Goal: Task Accomplishment & Management: Manage account settings

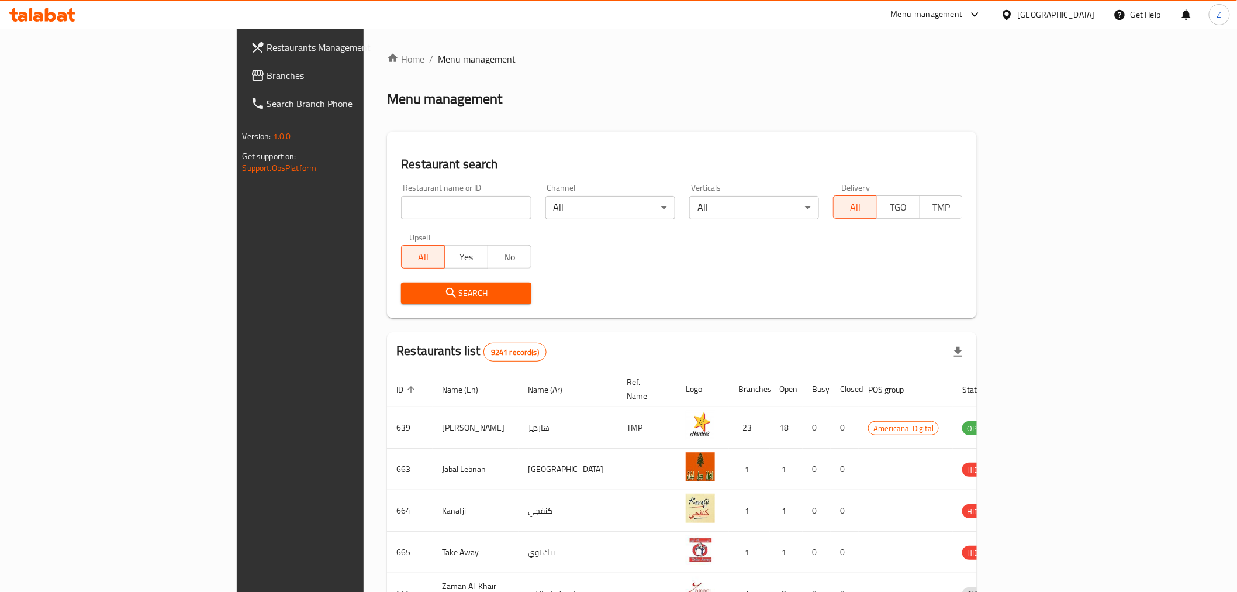
click at [401, 209] on input "search" at bounding box center [466, 207] width 130 height 23
click at [410, 298] on span "Search" at bounding box center [465, 293] width 111 height 15
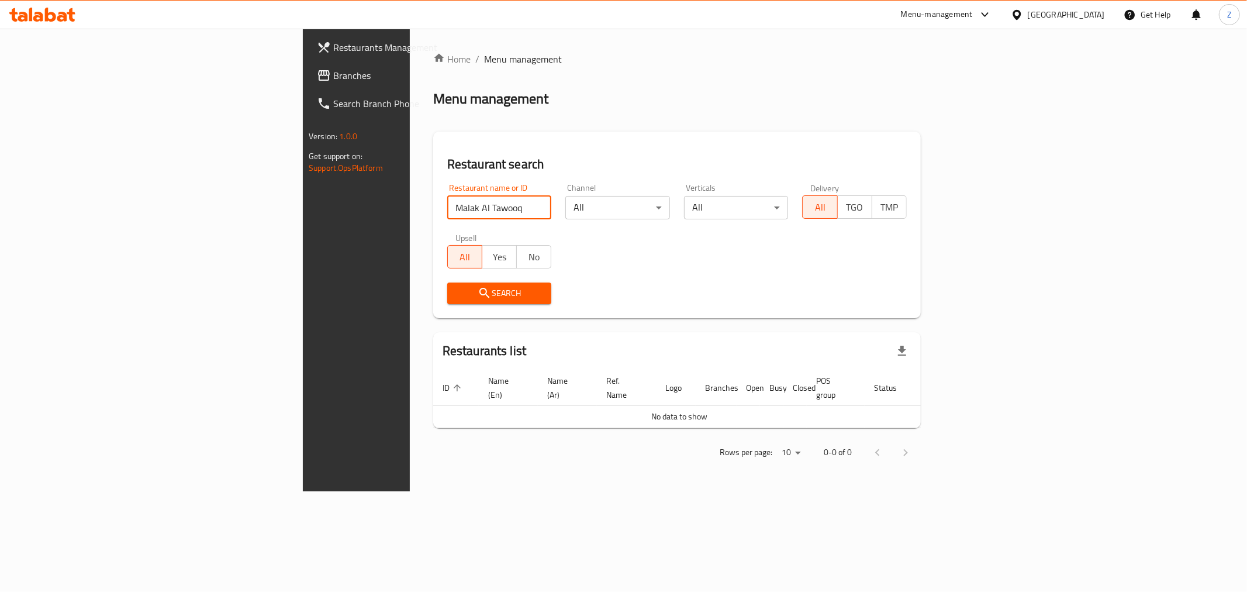
drag, startPoint x: 290, startPoint y: 209, endPoint x: 485, endPoint y: 215, distance: 195.3
click at [484, 215] on div "Restaurant name or ID Malak Al Tawooq Restaurant name or ID Channel All ​ Verti…" at bounding box center [676, 244] width 473 height 134
type input "Malak Al"
click button "Search" at bounding box center [499, 293] width 105 height 22
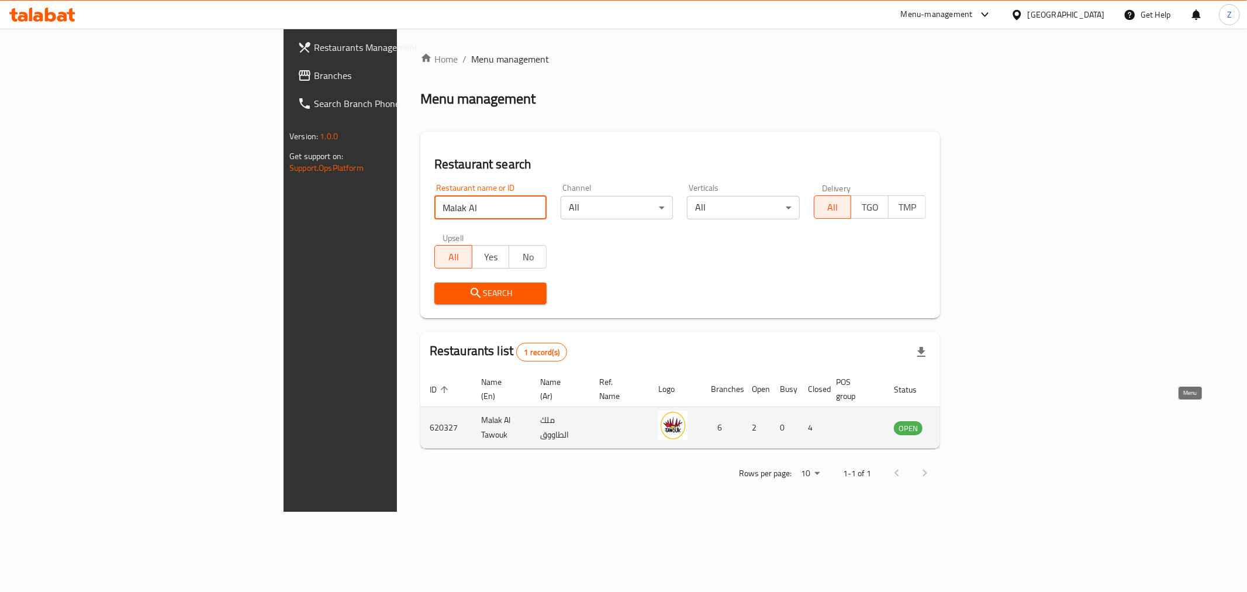
click at [969, 420] on icon "enhanced table" at bounding box center [962, 427] width 14 height 14
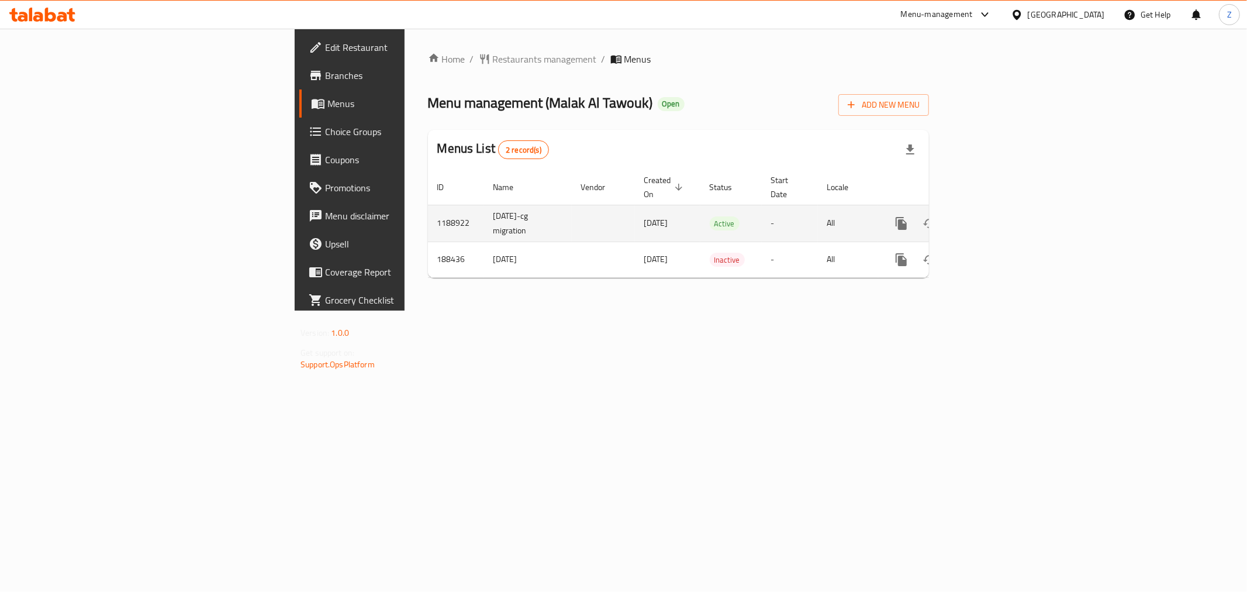
click at [1009, 208] on td "enhanced table" at bounding box center [943, 223] width 131 height 37
click at [992, 216] on icon "enhanced table" at bounding box center [985, 223] width 14 height 14
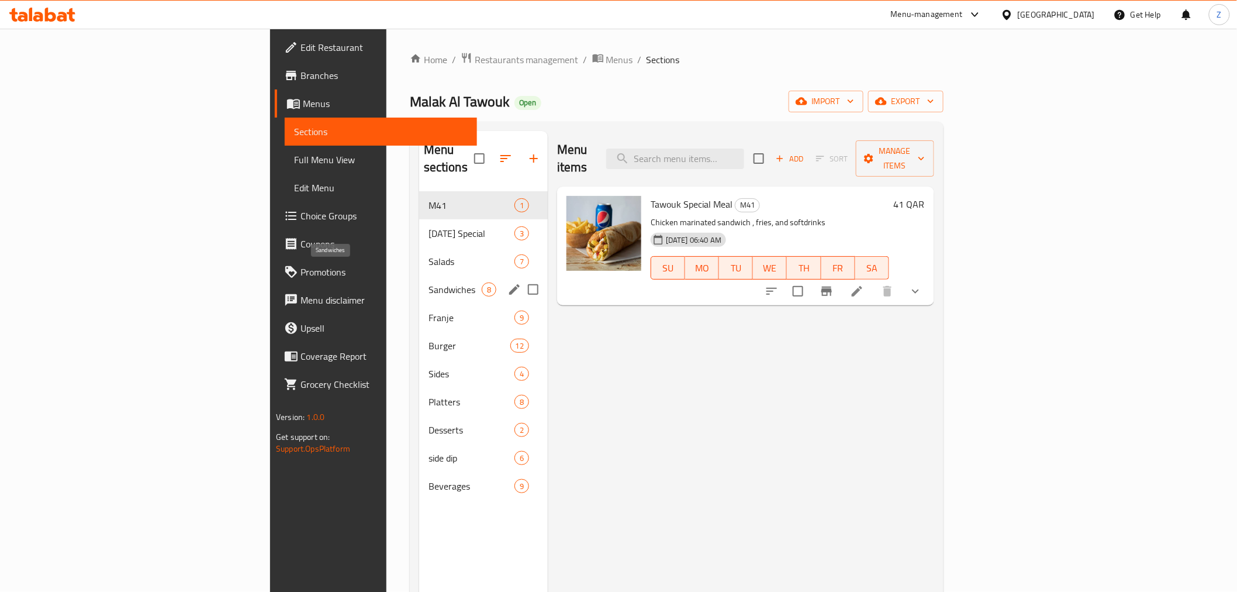
click at [428, 282] on span "Sandwiches" at bounding box center [454, 289] width 53 height 14
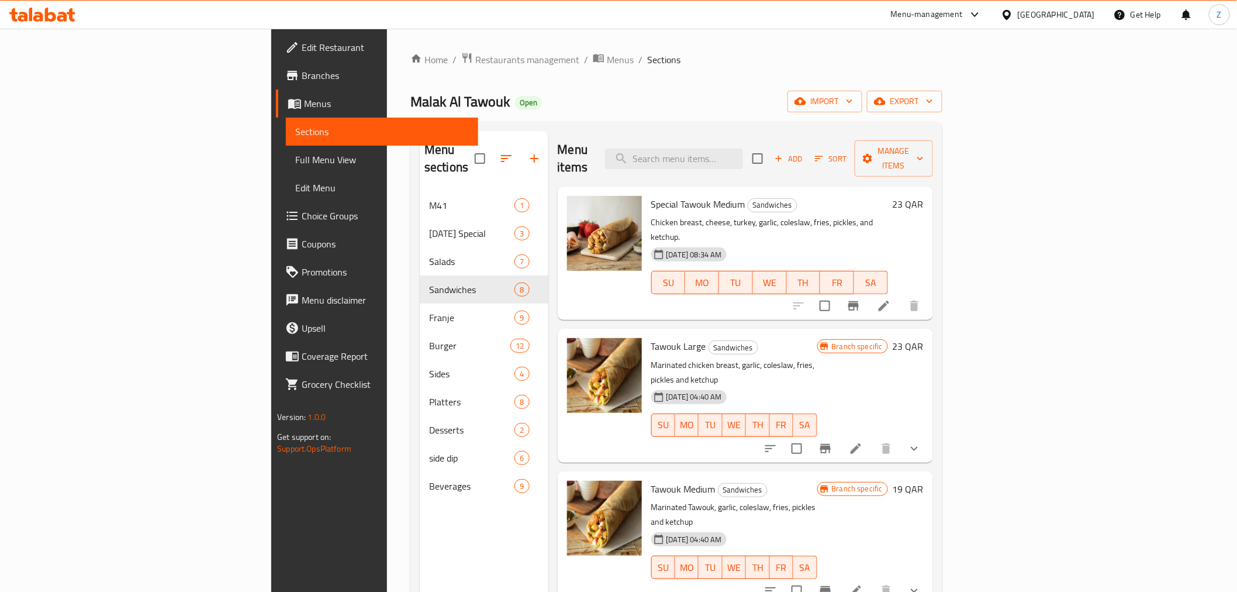
click at [651, 337] on span "Tawouk Large" at bounding box center [678, 346] width 55 height 18
copy h6 "Tawouk Large"
click at [924, 152] on span "Manage items" at bounding box center [894, 158] width 60 height 29
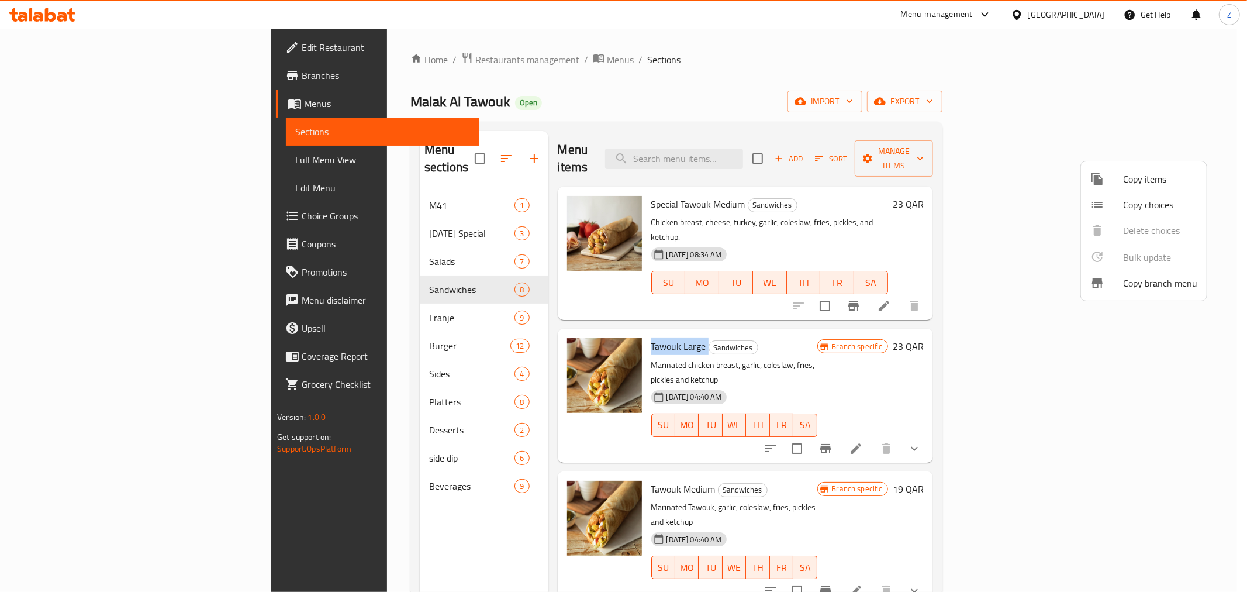
click at [1163, 184] on span "Copy items" at bounding box center [1160, 179] width 74 height 14
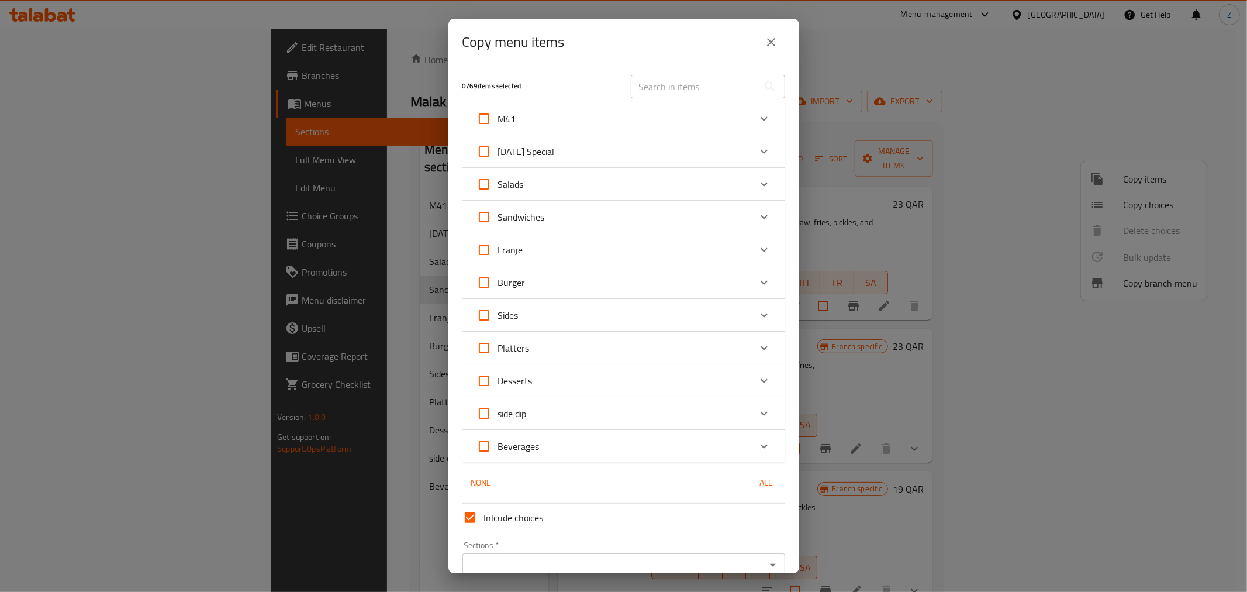
click at [760, 216] on icon "Expand" at bounding box center [763, 217] width 7 height 4
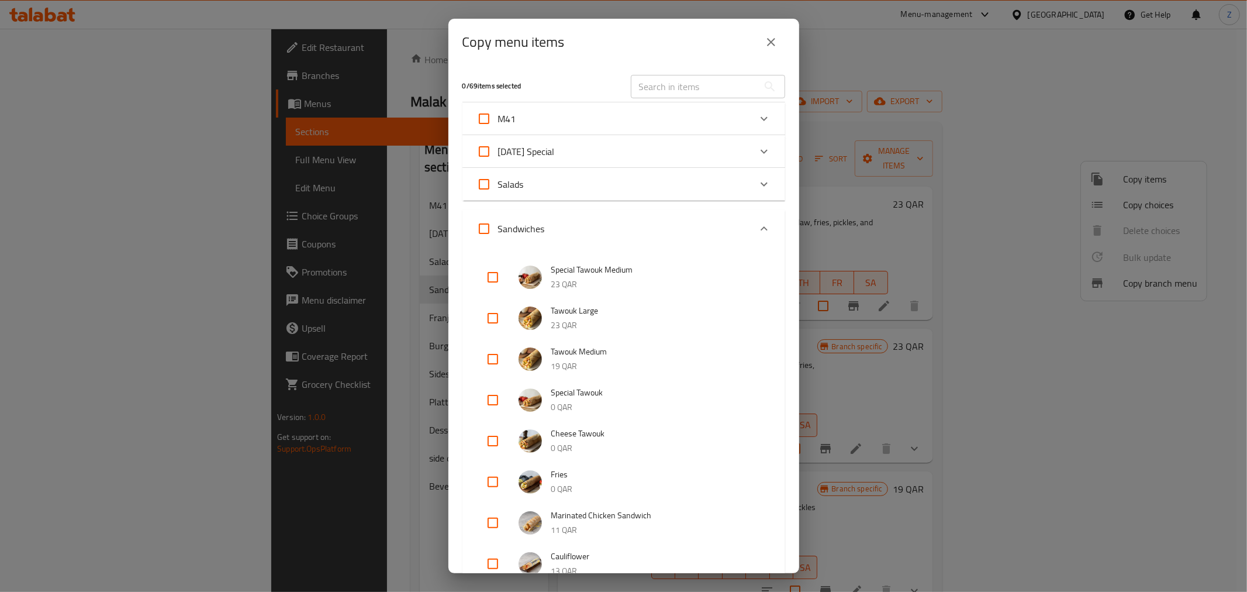
click at [490, 277] on input "checkbox" at bounding box center [493, 277] width 28 height 28
checkbox input "true"
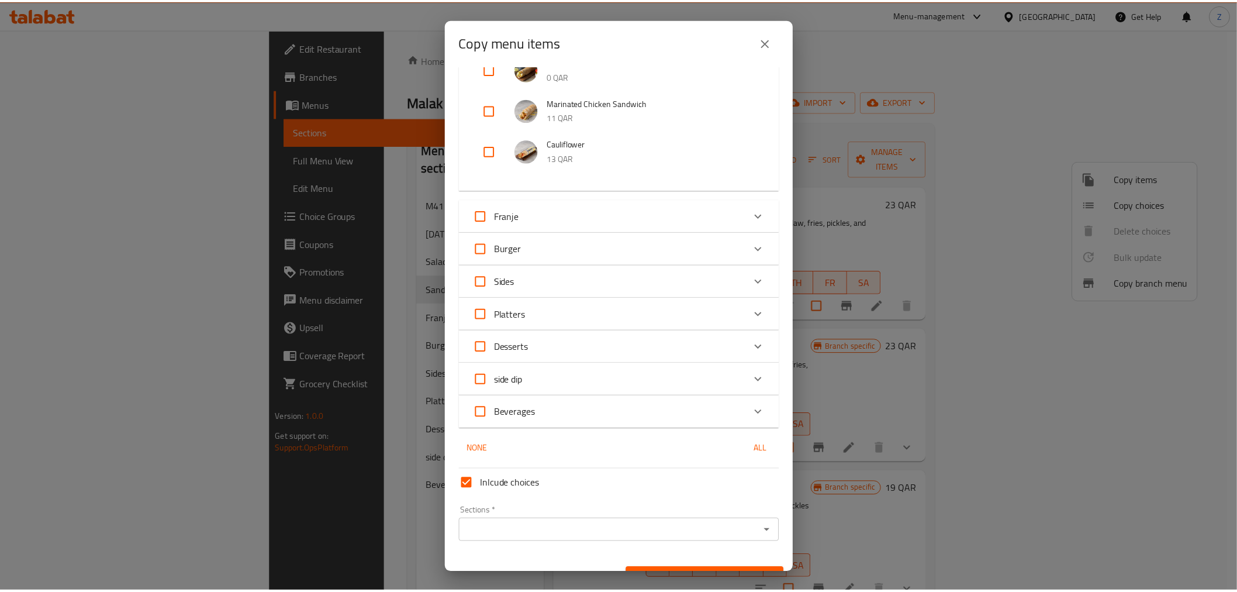
scroll to position [435, 0]
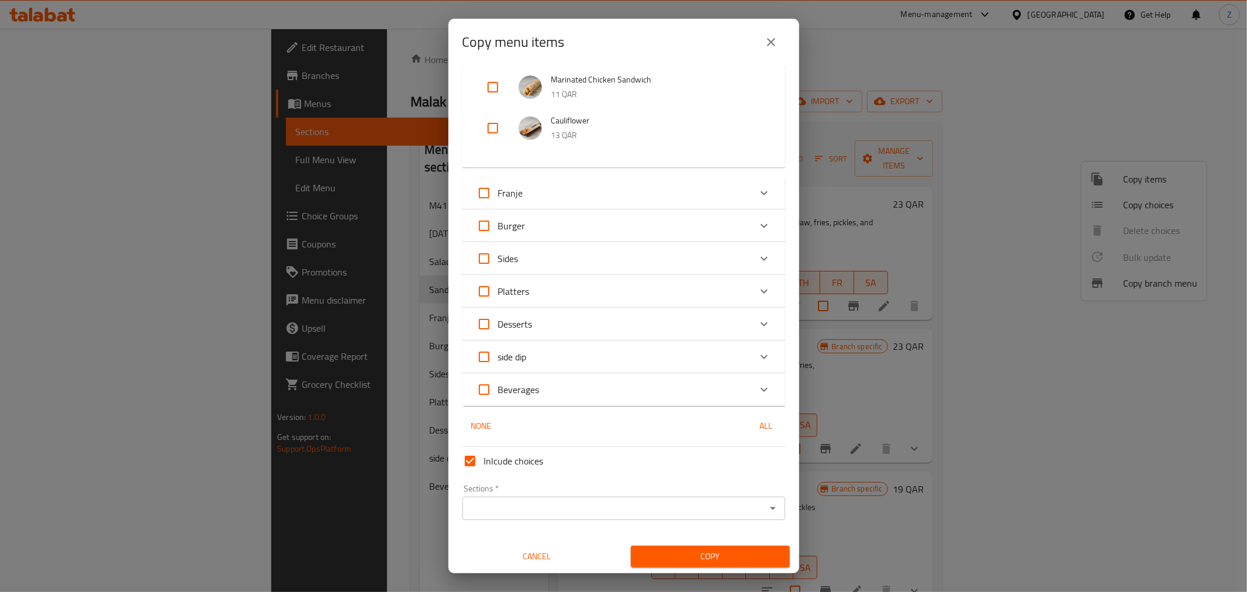
click at [684, 507] on input "Sections   *" at bounding box center [614, 508] width 296 height 16
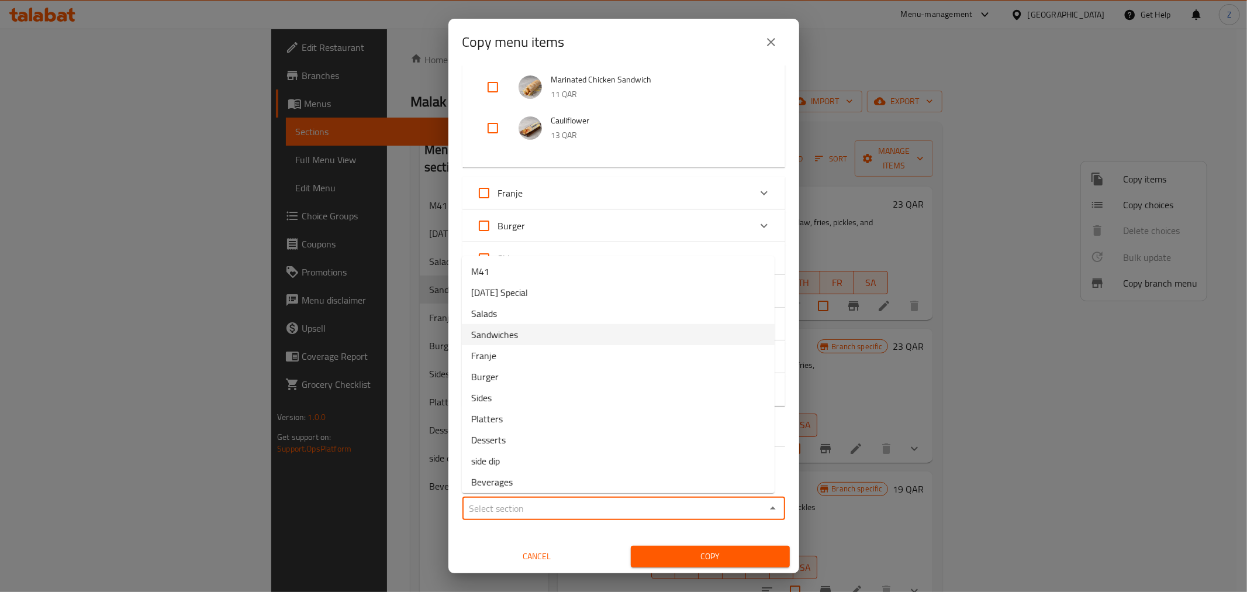
click at [565, 338] on li "Sandwiches" at bounding box center [618, 334] width 313 height 21
type input "Sandwiches"
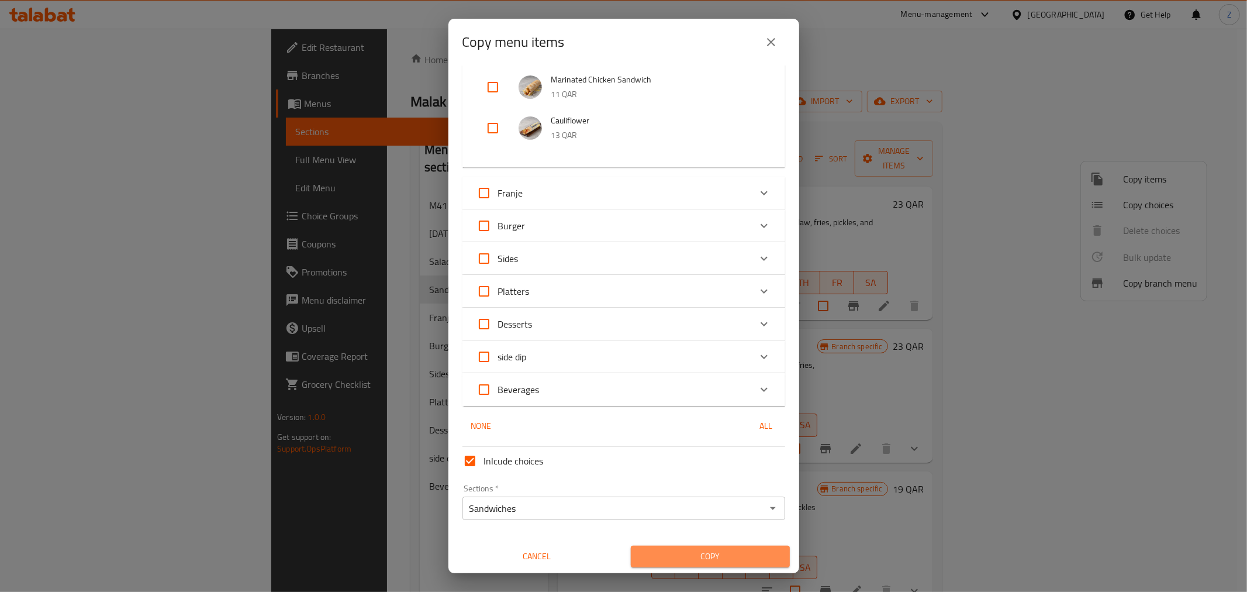
click at [719, 549] on span "Copy" at bounding box center [710, 556] width 140 height 15
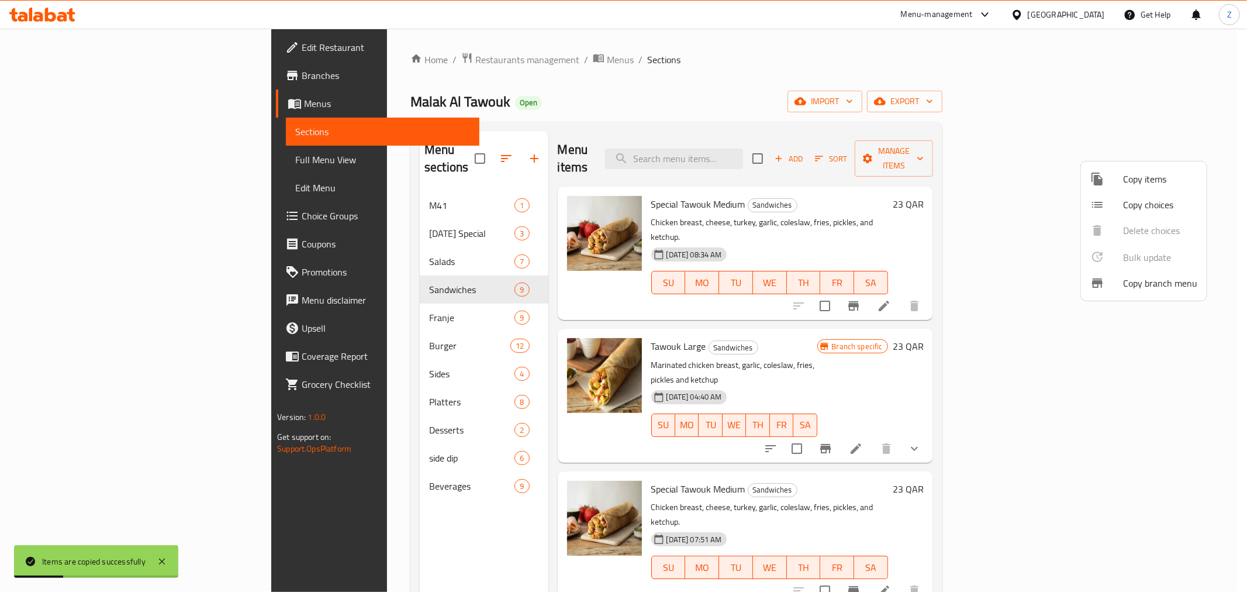
click at [1036, 460] on div at bounding box center [623, 296] width 1247 height 592
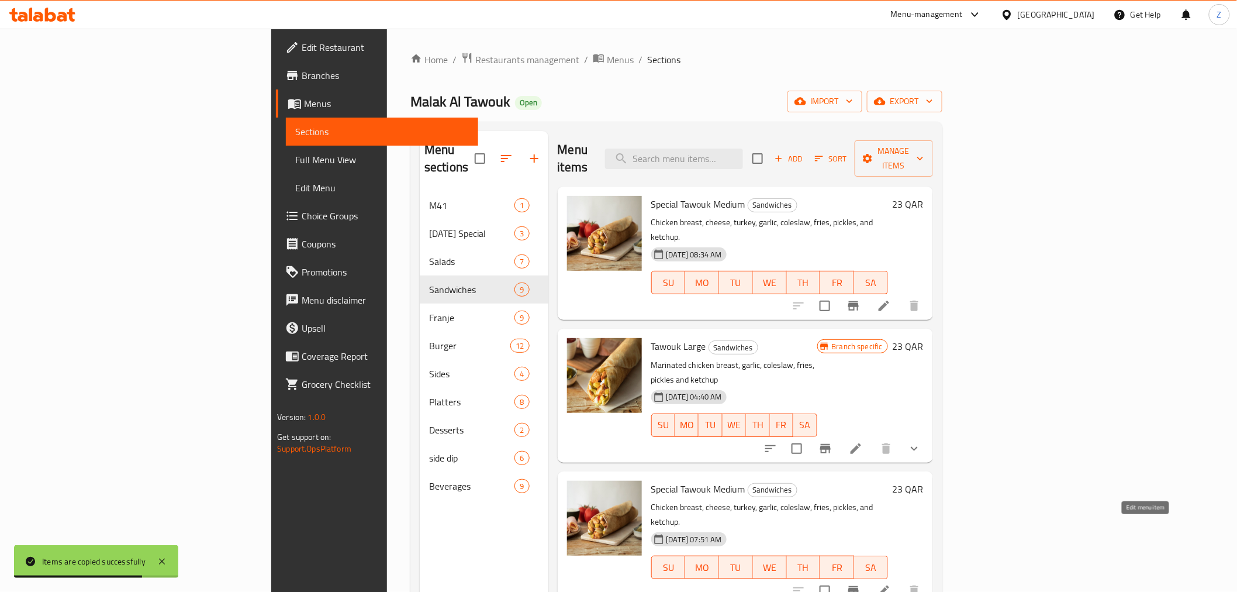
click at [891, 583] on icon at bounding box center [884, 590] width 14 height 14
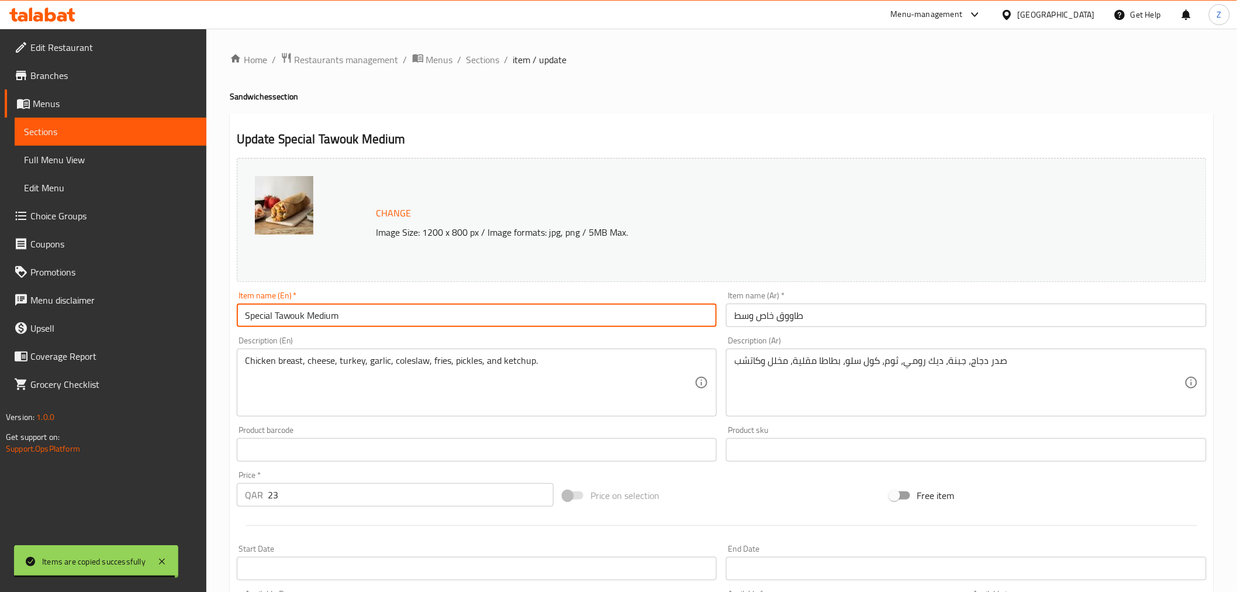
click at [328, 317] on input "Special Tawouk Medium" at bounding box center [477, 314] width 480 height 23
type input "Special Tawouk Large"
click at [742, 317] on input "طاووق خاص وسط" at bounding box center [966, 314] width 480 height 23
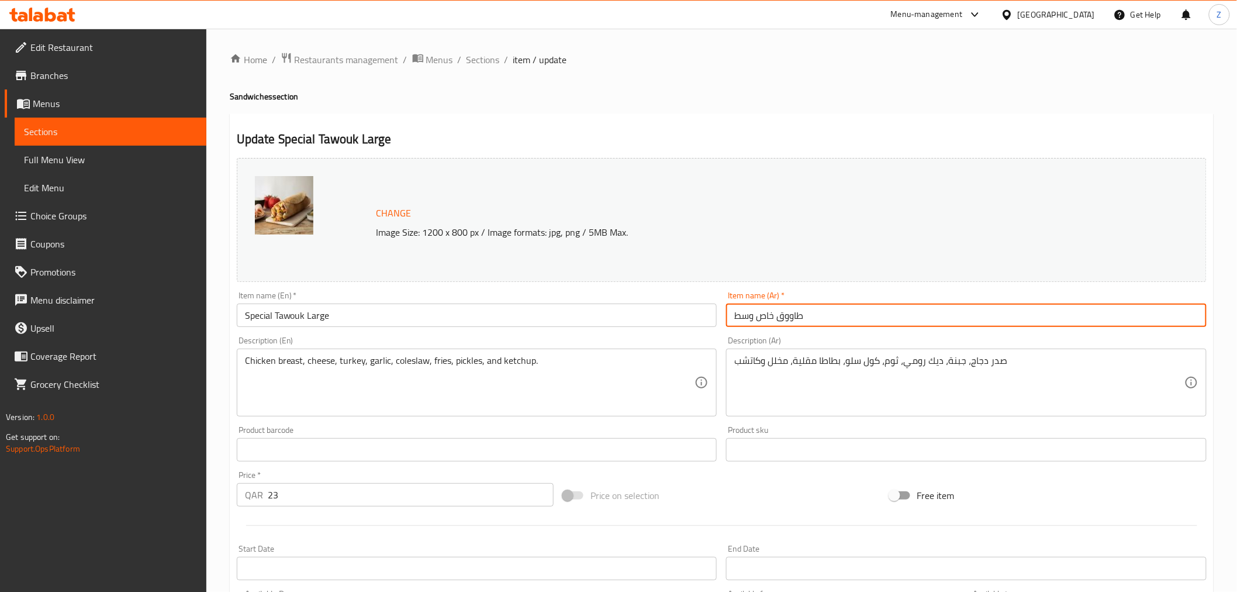
click at [742, 317] on input "طاووق خاص وسط" at bounding box center [966, 314] width 480 height 23
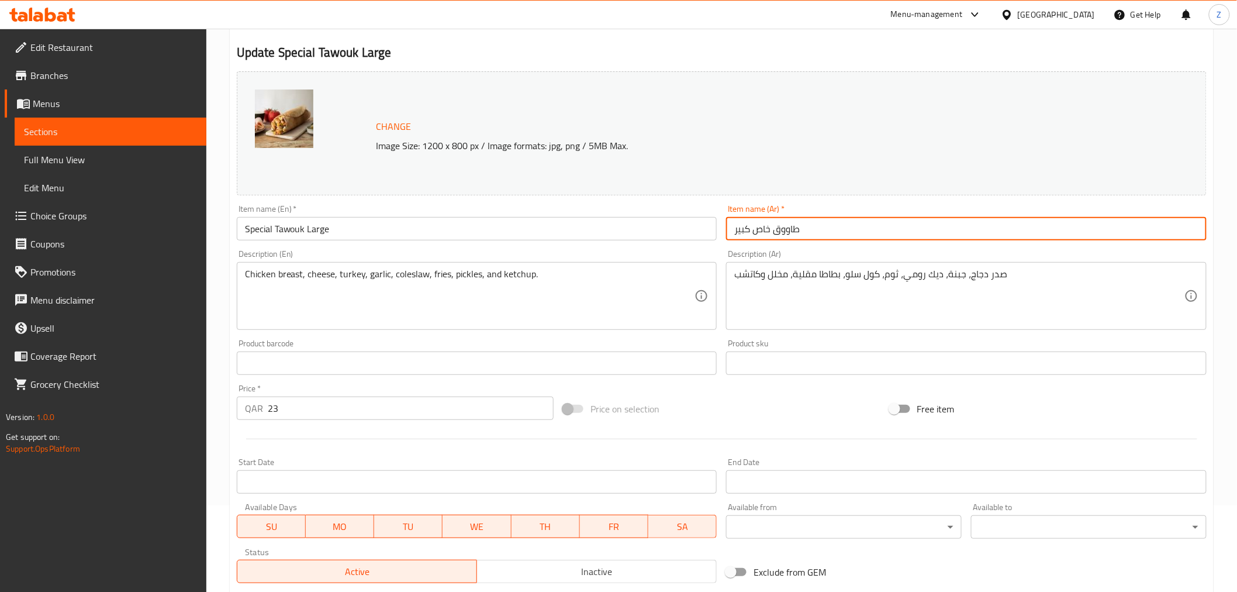
scroll to position [249, 0]
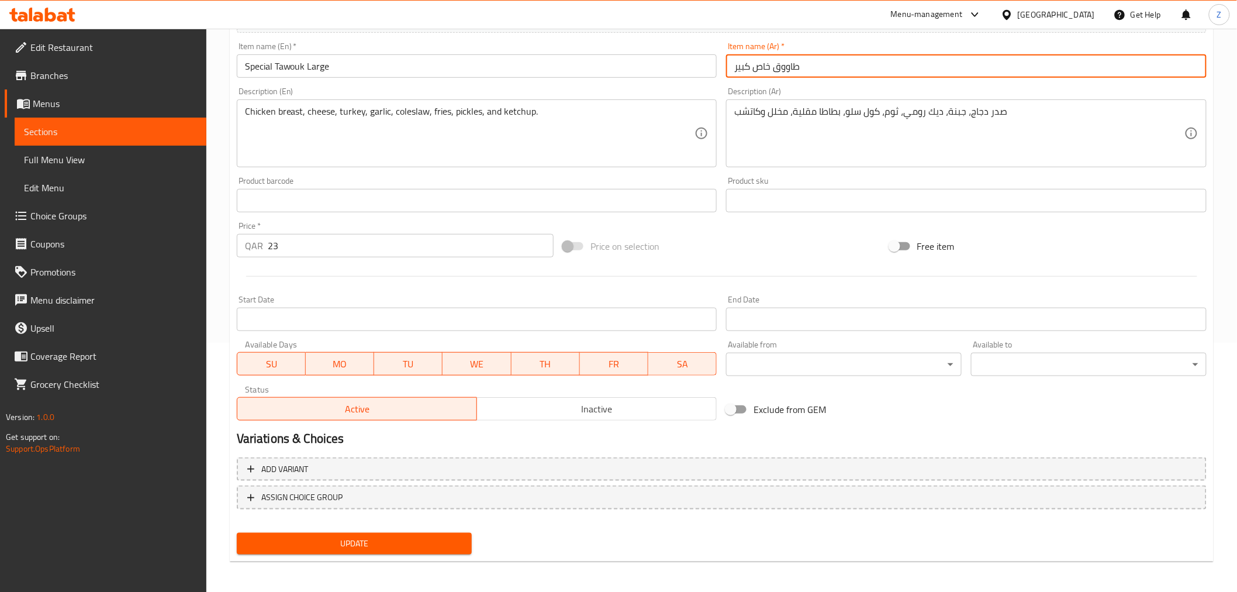
type input "طاووق خاص كبير"
click at [300, 251] on input "23" at bounding box center [411, 245] width 286 height 23
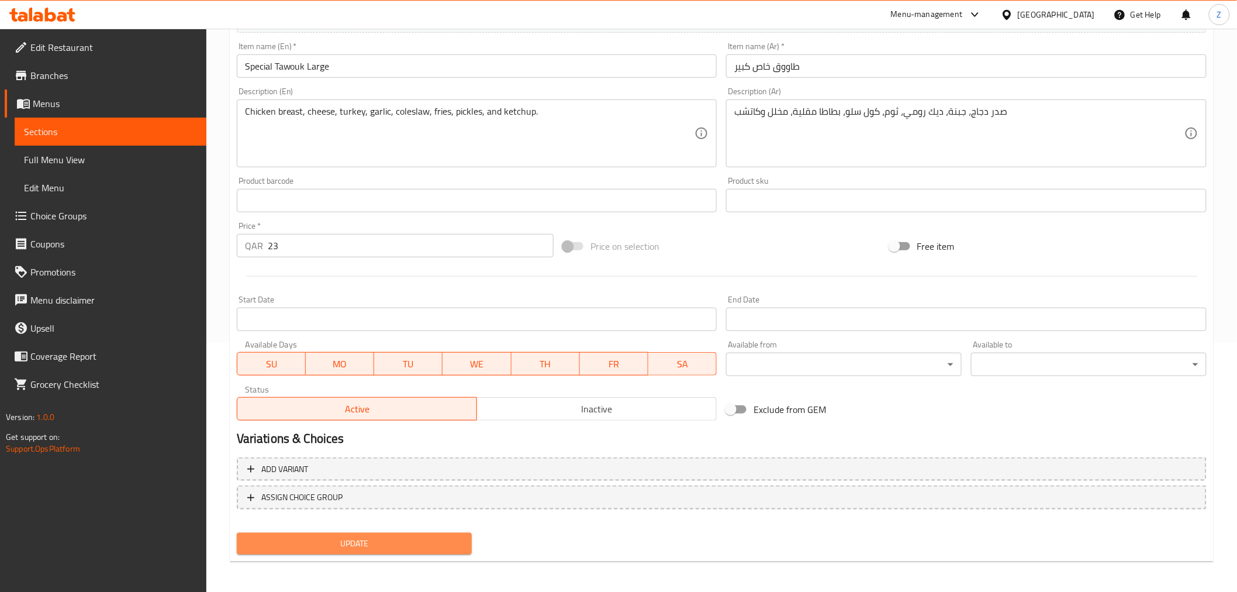
click at [363, 541] on span "Update" at bounding box center [354, 543] width 217 height 15
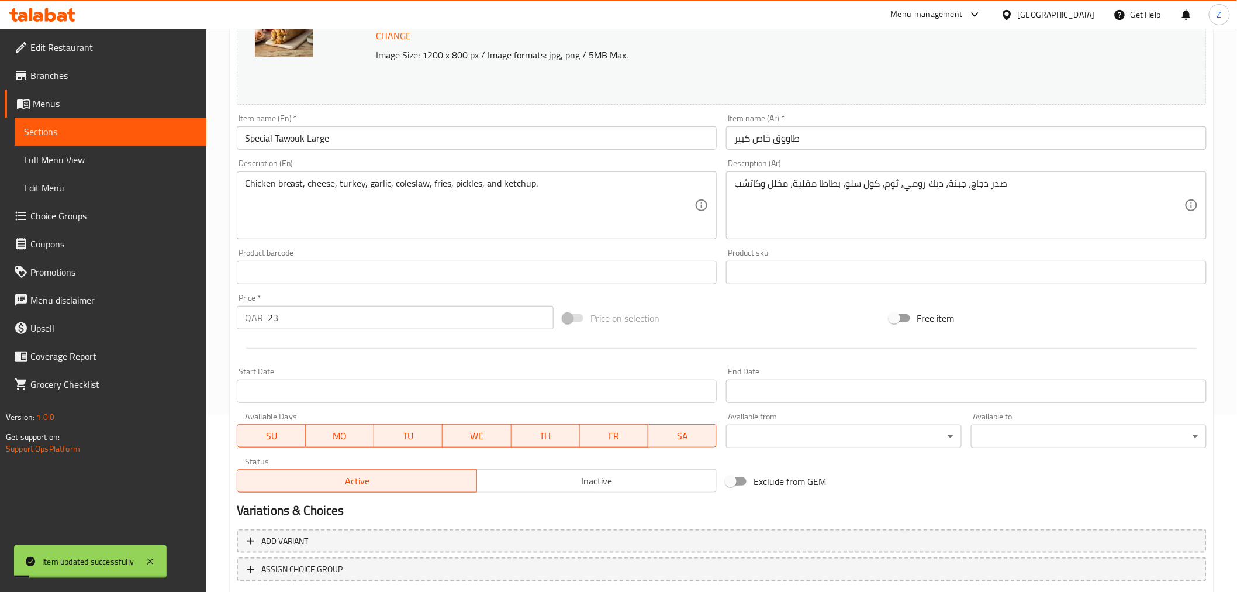
scroll to position [0, 0]
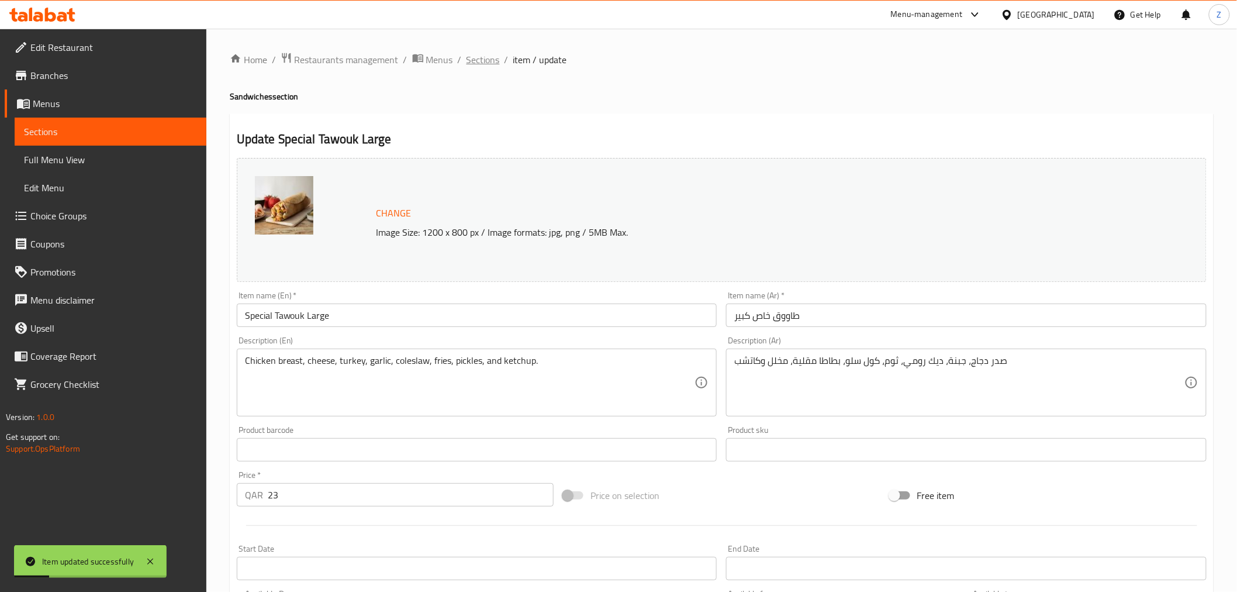
click at [483, 56] on span "Sections" at bounding box center [482, 60] width 33 height 14
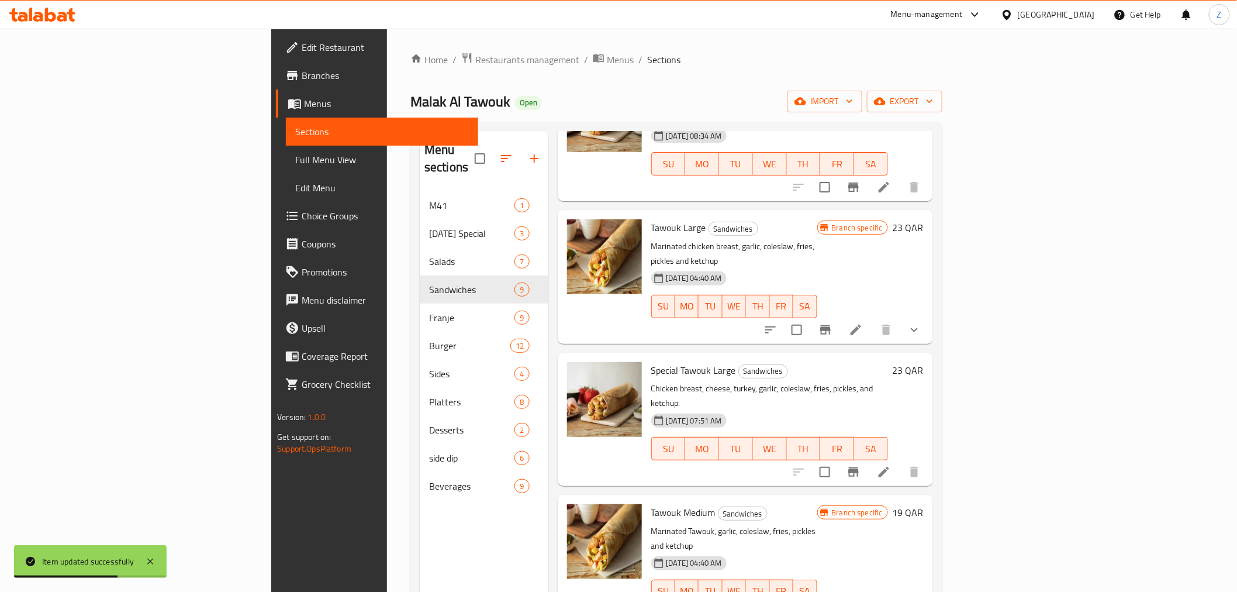
scroll to position [389, 0]
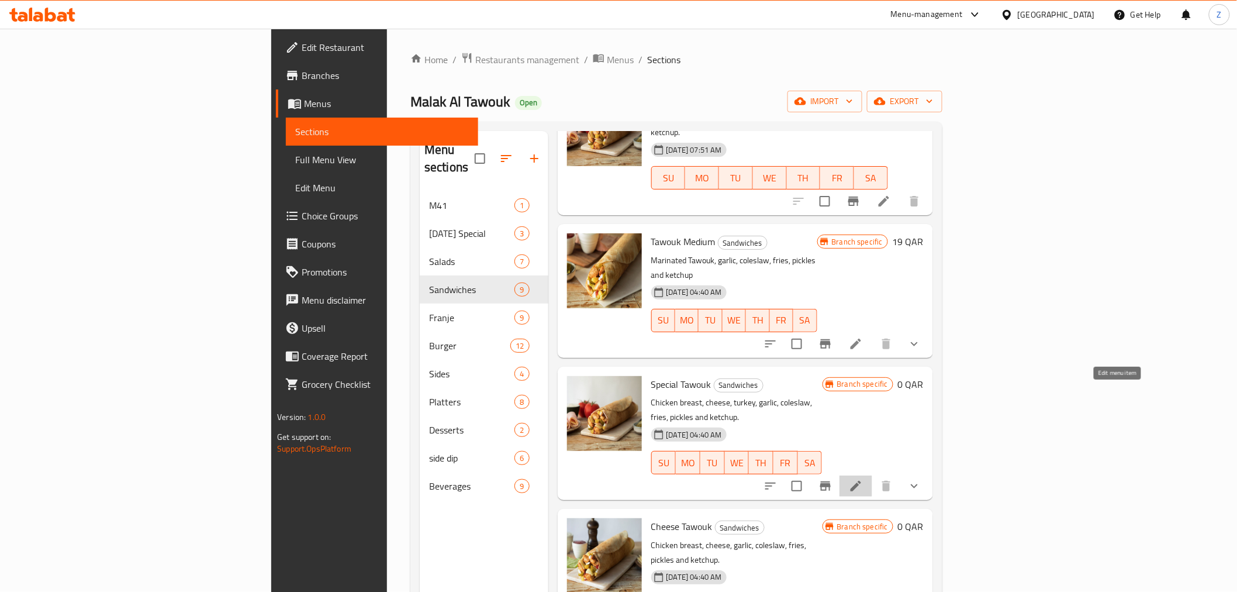
click at [863, 479] on icon at bounding box center [856, 486] width 14 height 14
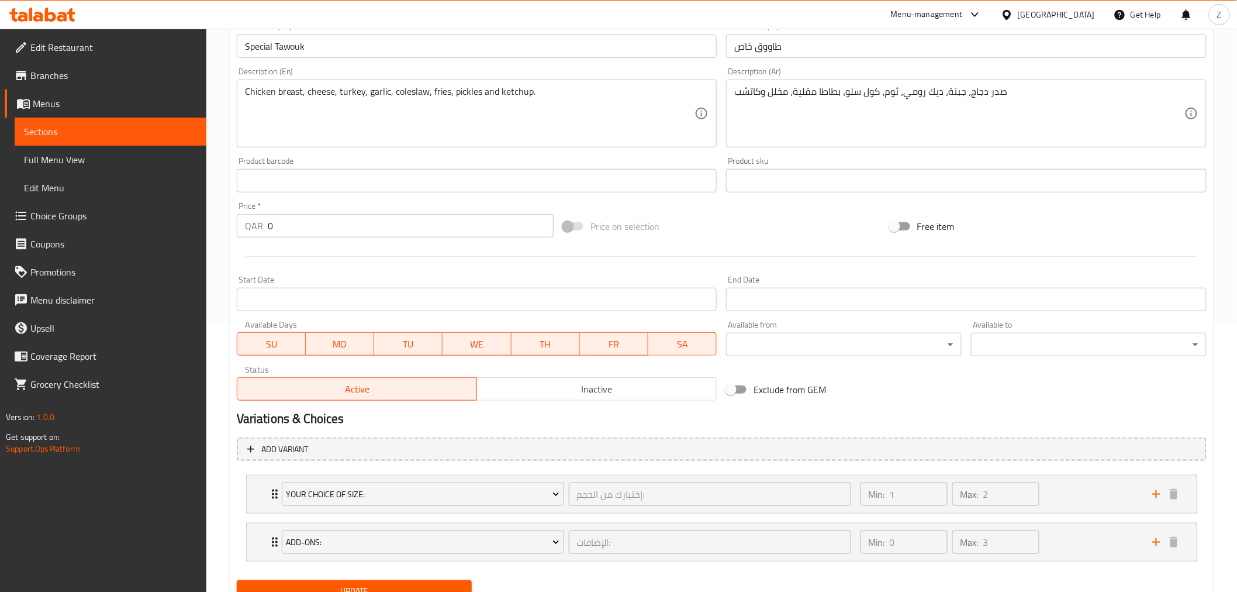
scroll to position [317, 0]
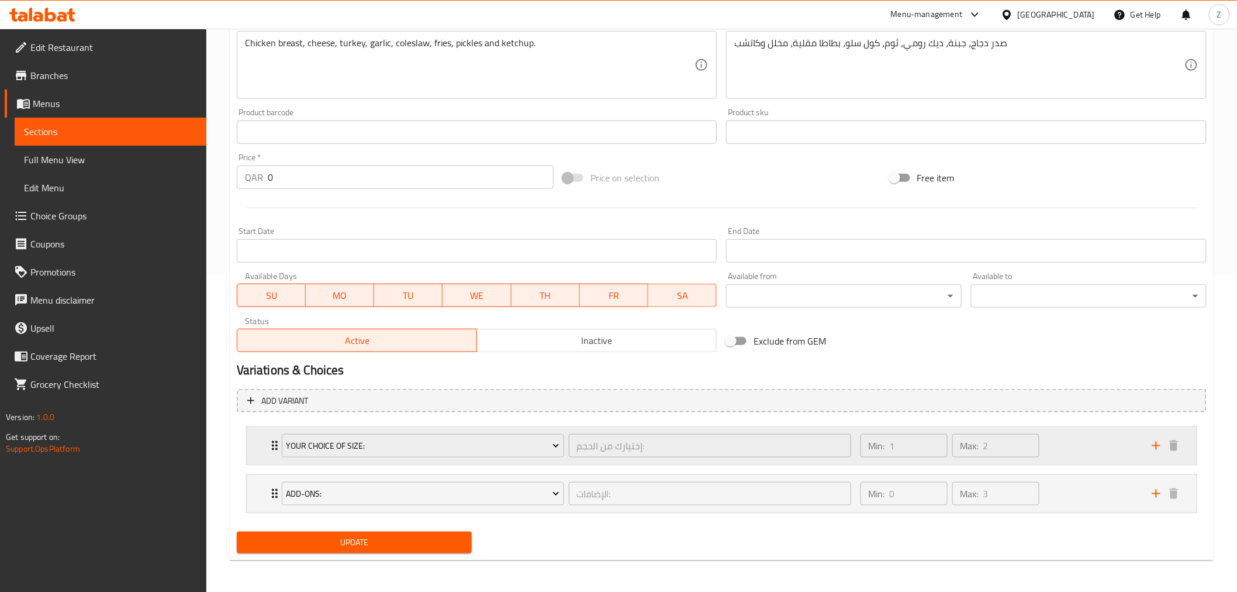
click at [265, 451] on div "Your Choice Of Size: إختيارك من الحجم: ​ Min: 1 ​ Max: 2 ​" at bounding box center [722, 445] width 950 height 37
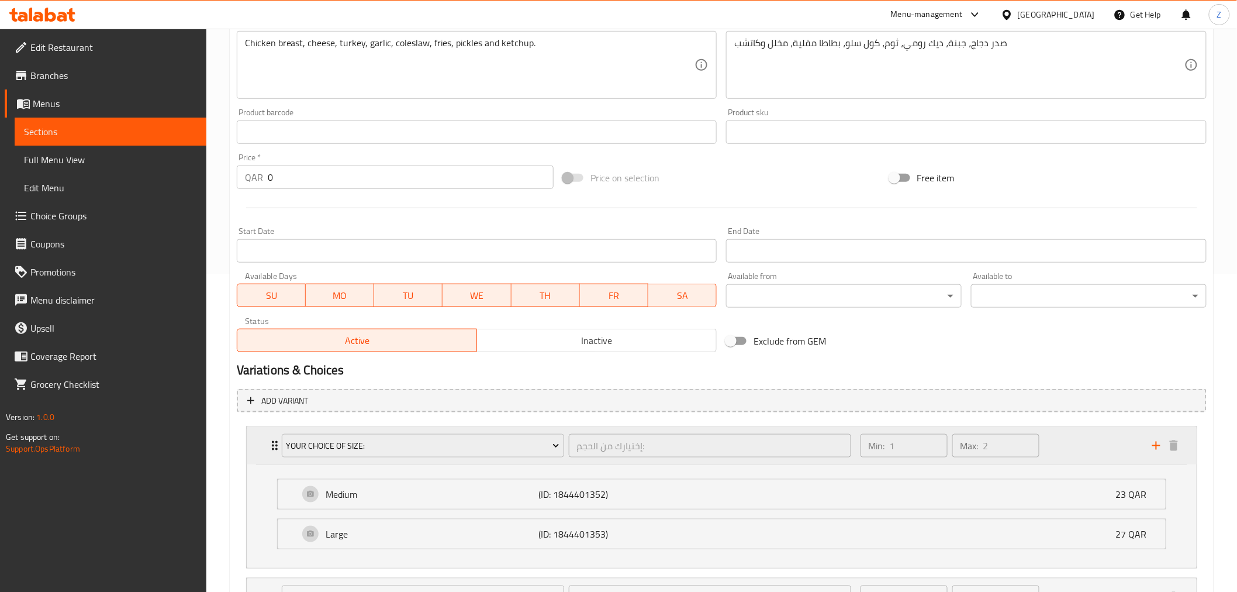
click at [265, 451] on div "Your Choice Of Size: إختيارك من الحجم: ​ Min: 1 ​ Max: 2 ​" at bounding box center [722, 445] width 950 height 37
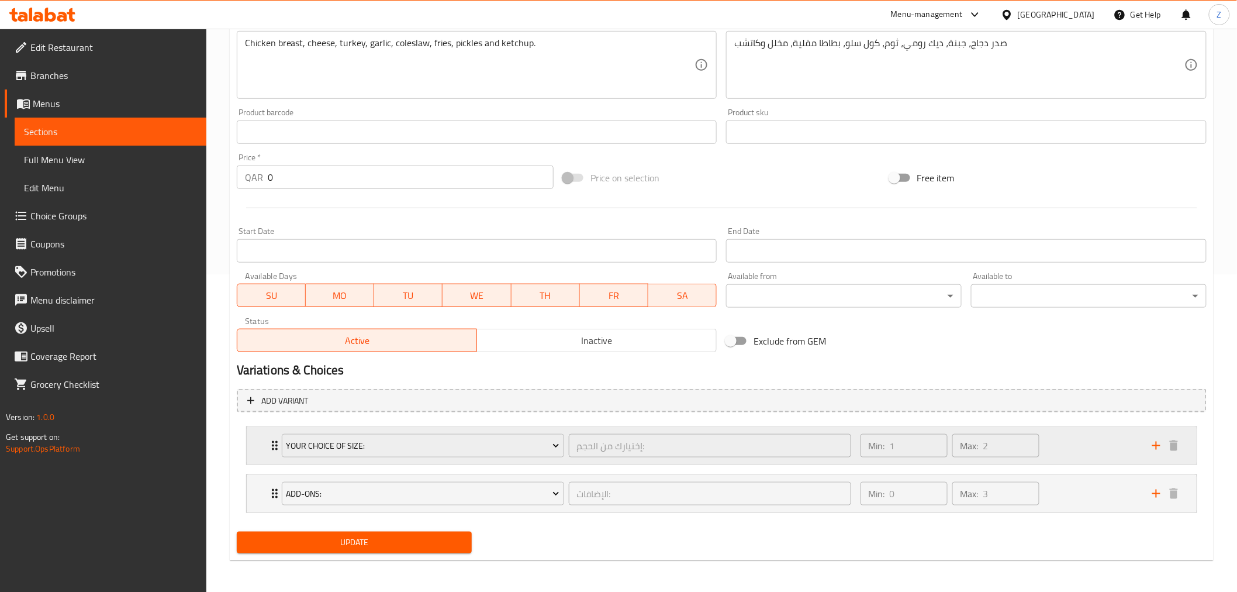
click at [265, 451] on div "Your Choice Of Size: إختيارك من الحجم: ​ Min: 1 ​ Max: 2 ​" at bounding box center [722, 445] width 950 height 37
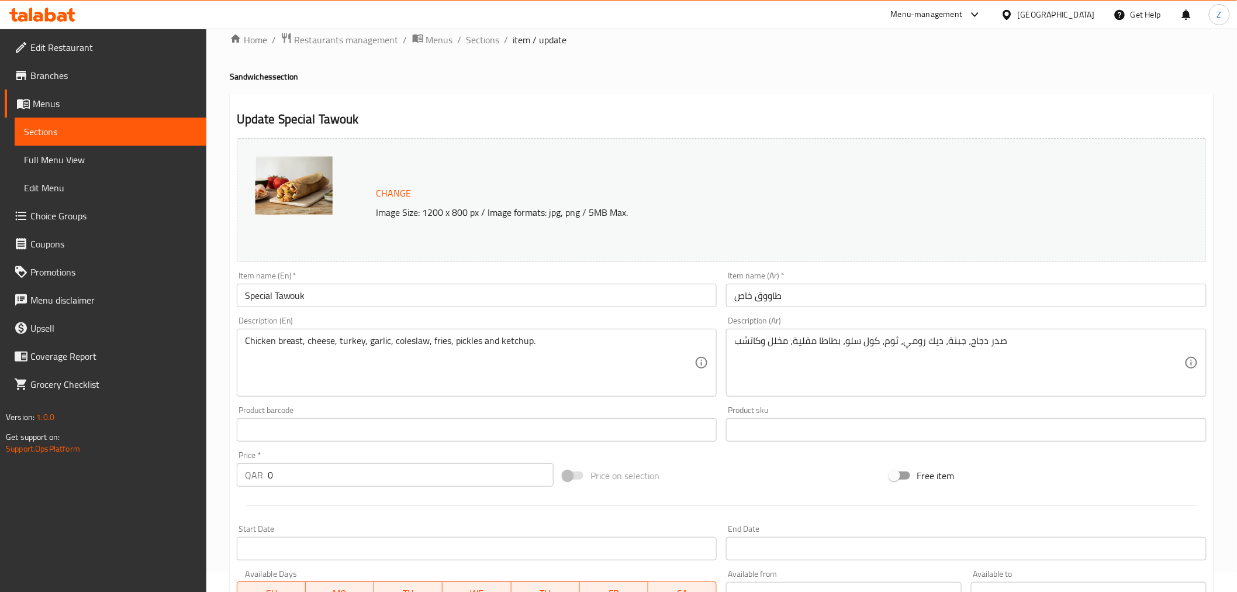
scroll to position [0, 0]
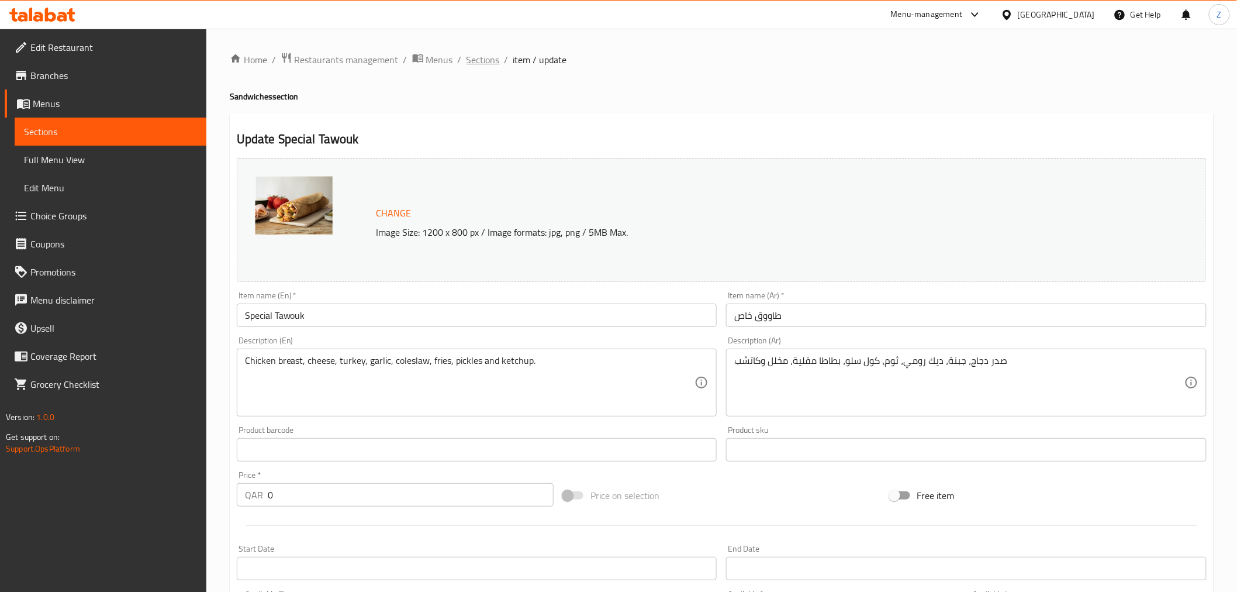
click at [485, 63] on span "Sections" at bounding box center [482, 60] width 33 height 14
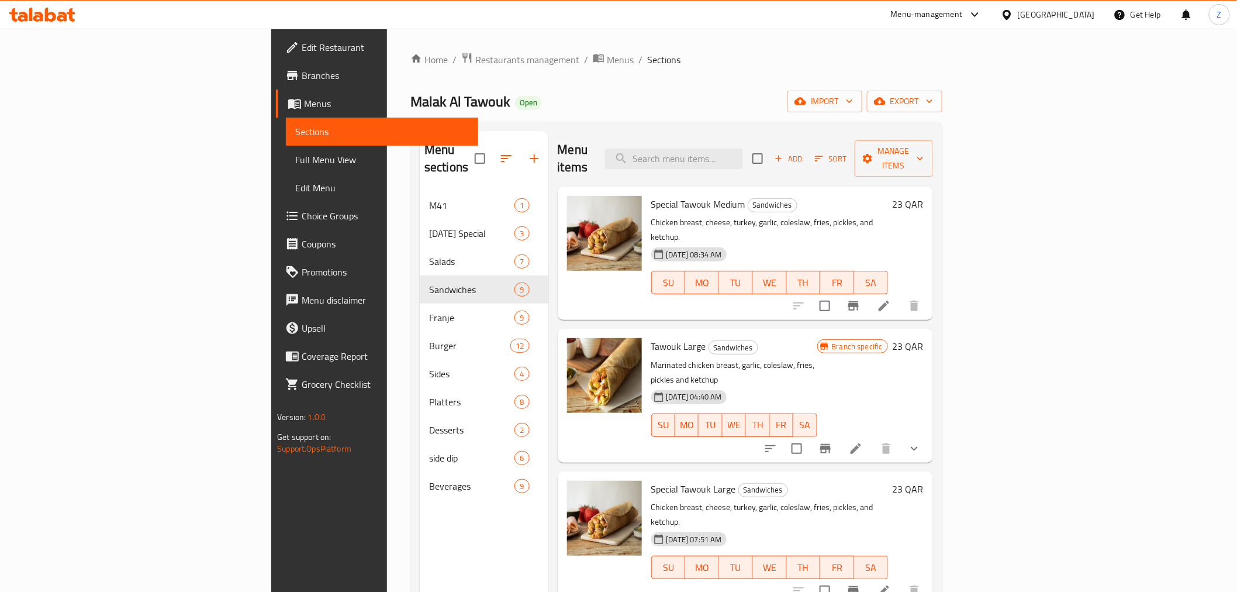
click at [872, 438] on li at bounding box center [855, 448] width 33 height 21
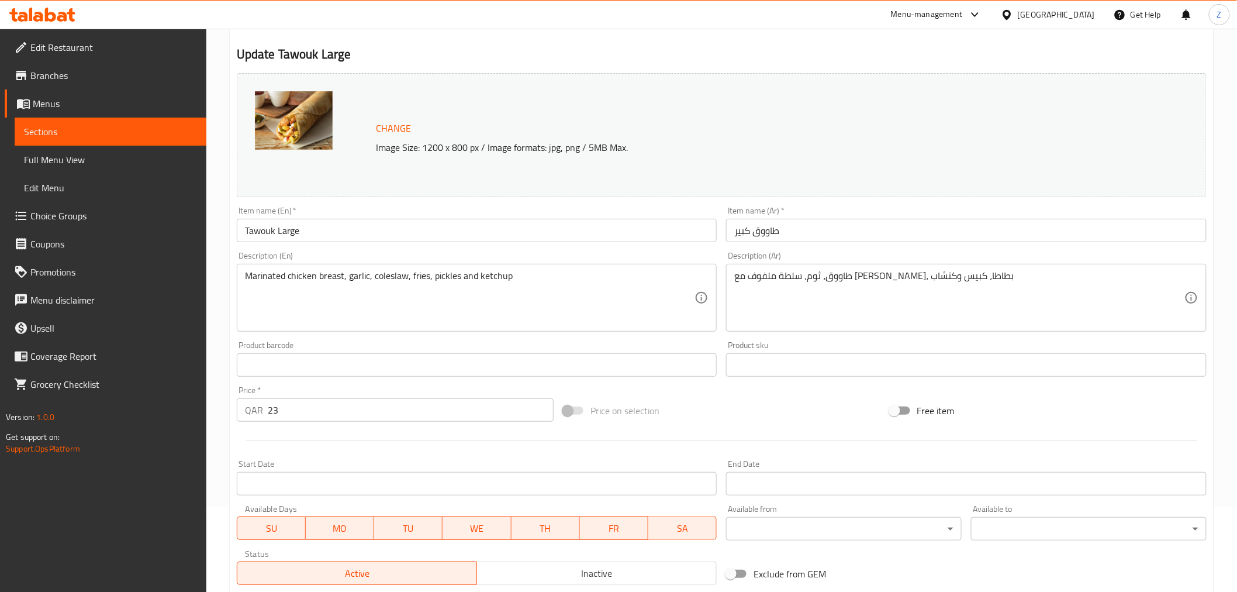
scroll to position [269, 0]
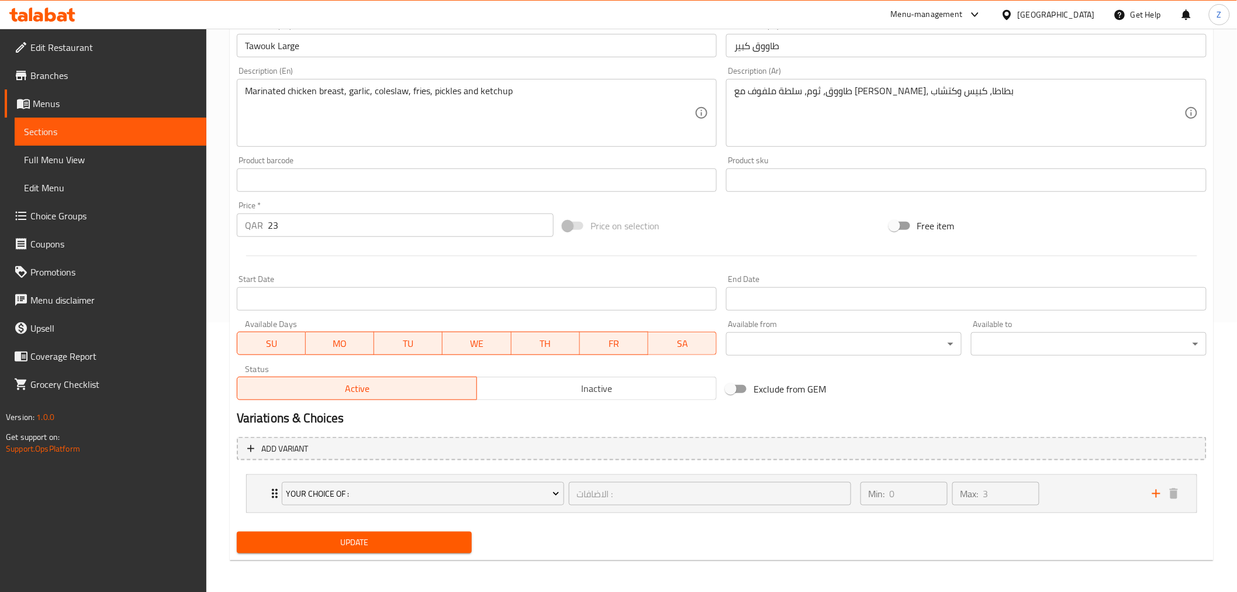
click at [300, 224] on input "23" at bounding box center [411, 224] width 286 height 23
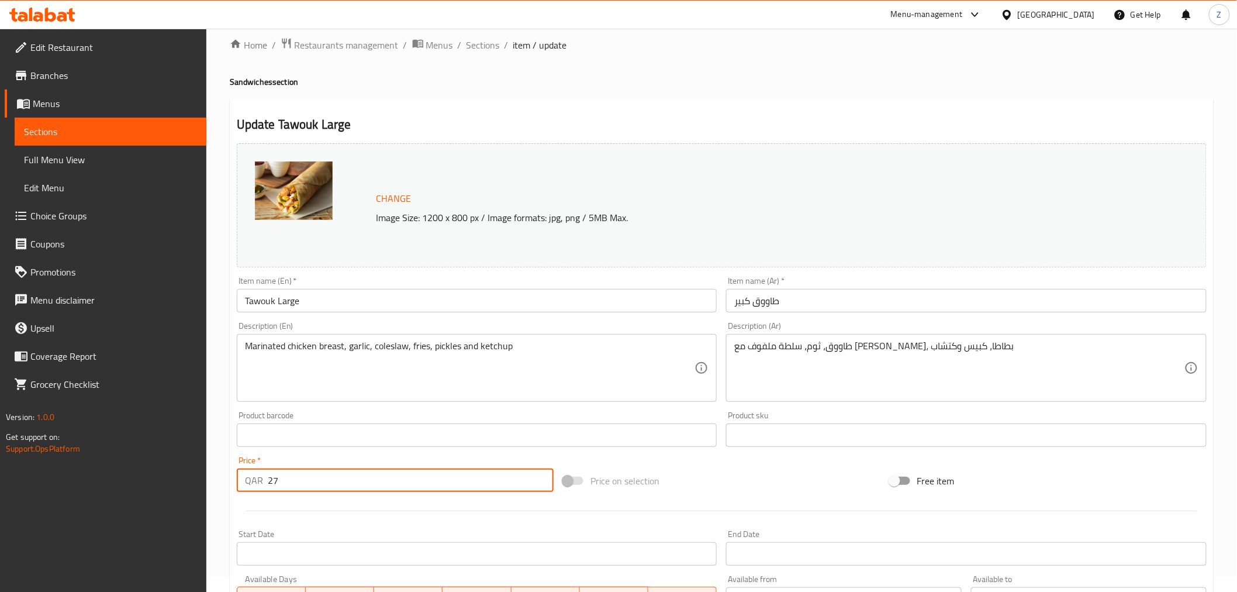
scroll to position [9, 0]
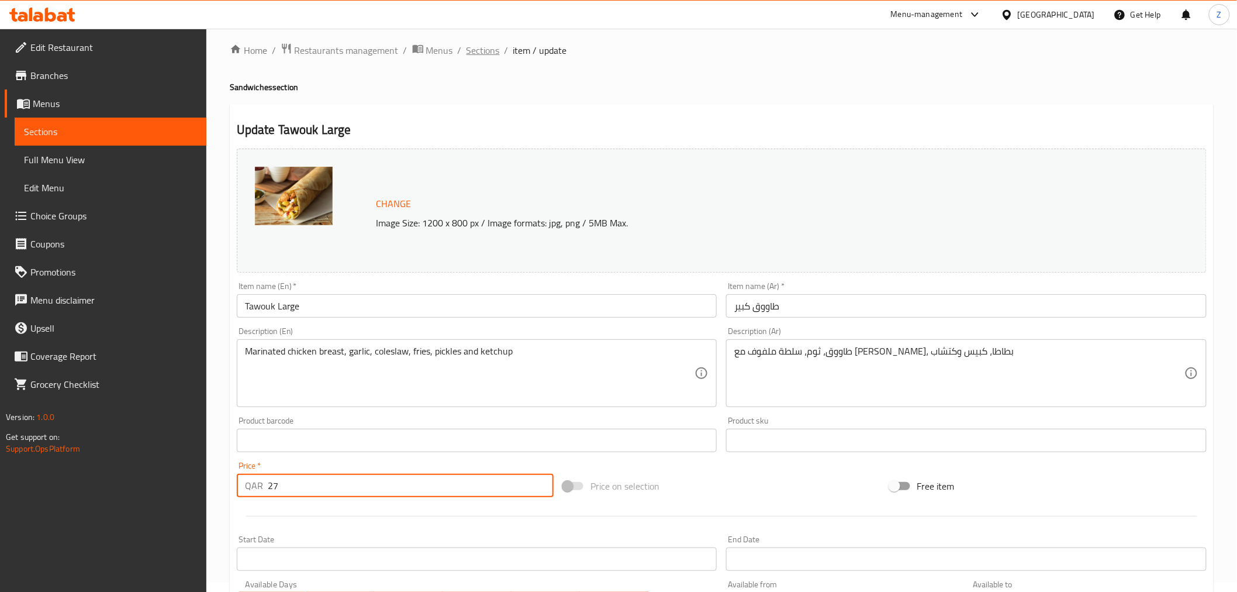
type input "27"
click at [486, 53] on span "Sections" at bounding box center [482, 50] width 33 height 14
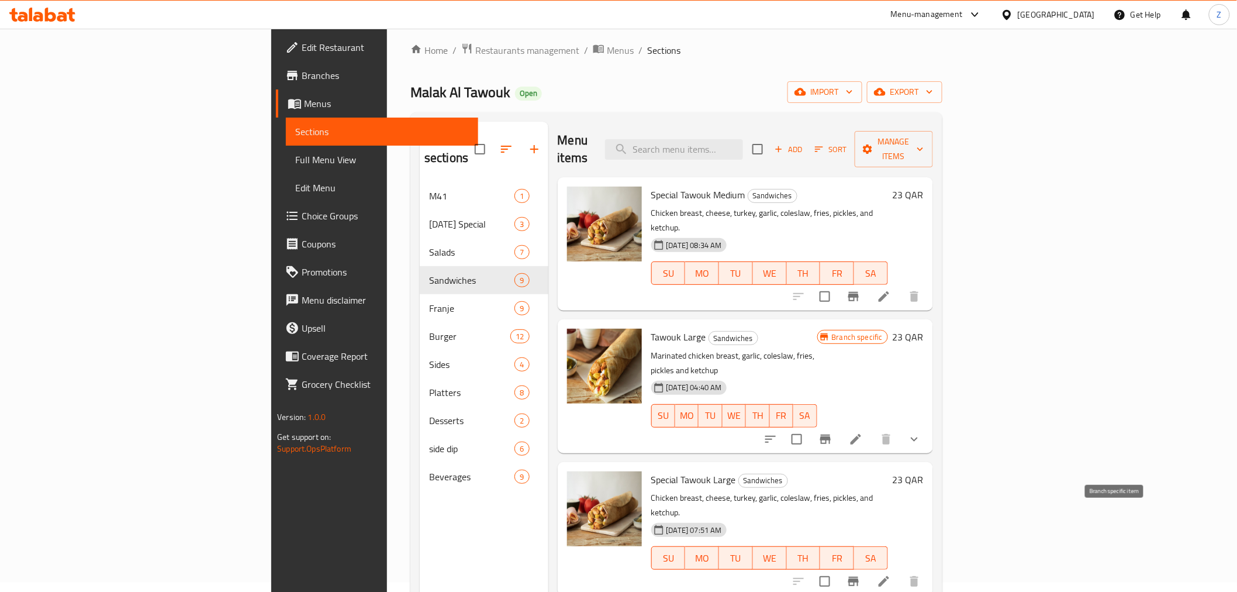
click at [859, 576] on icon "Branch-specific-item" at bounding box center [853, 580] width 11 height 9
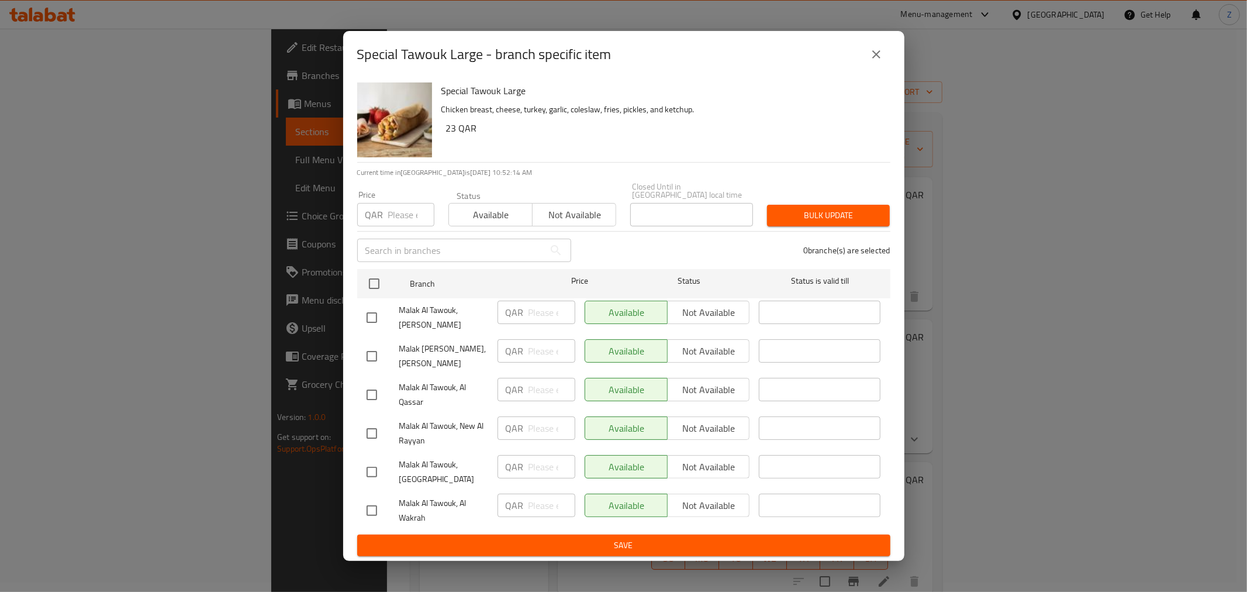
click at [881, 61] on icon "close" at bounding box center [876, 54] width 14 height 14
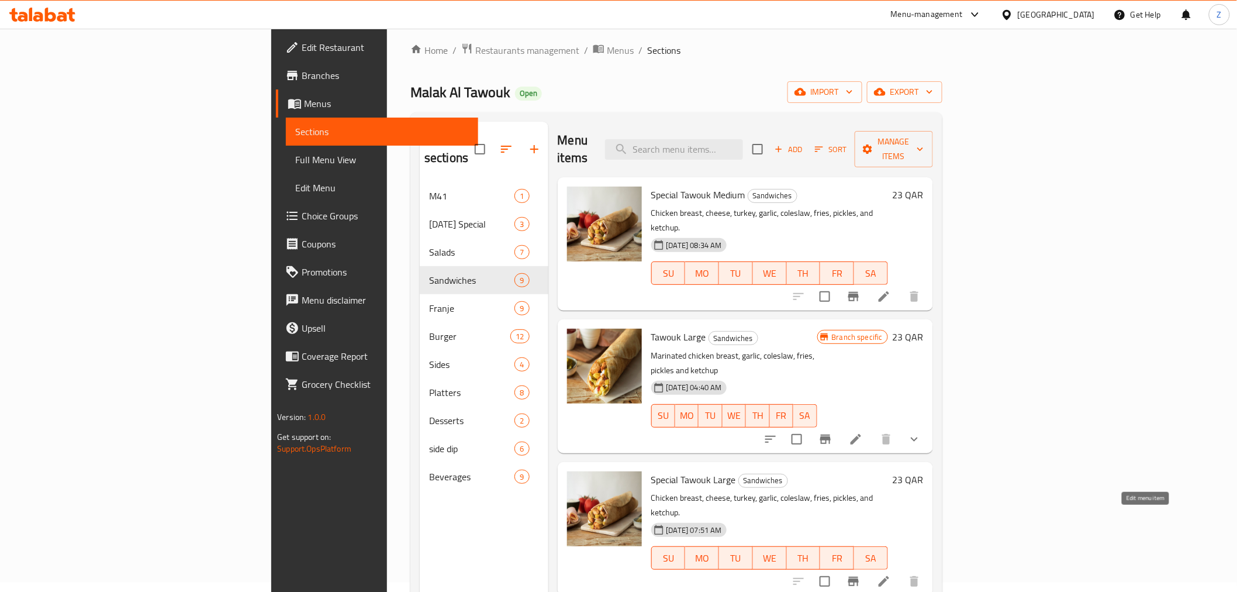
click at [891, 574] on icon at bounding box center [884, 581] width 14 height 14
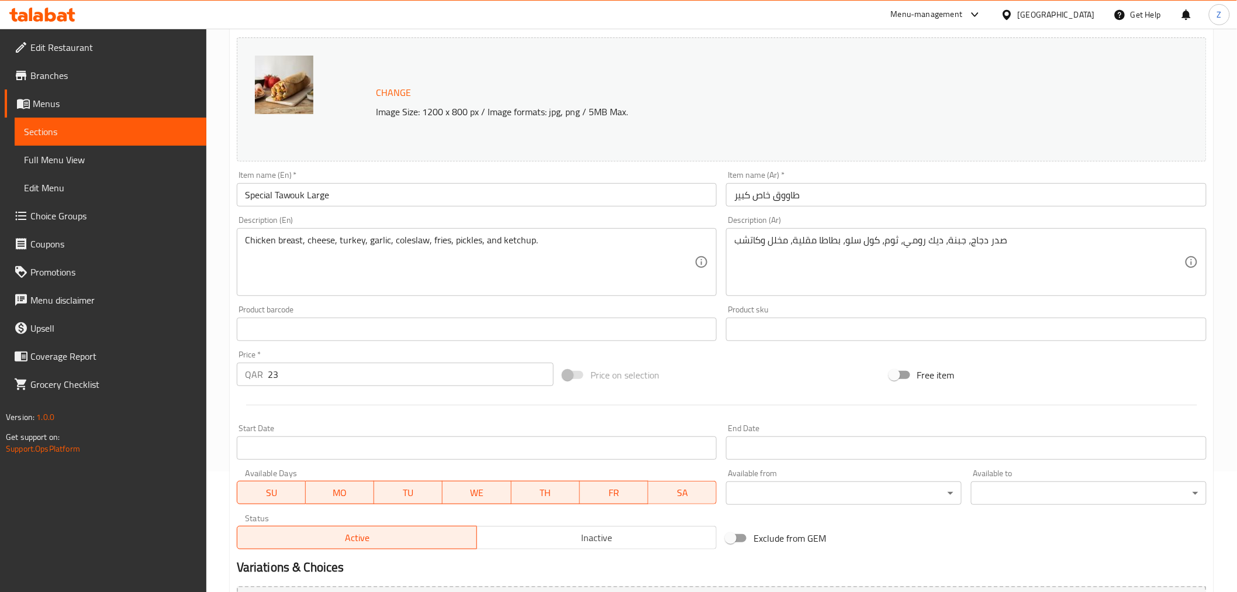
scroll to position [130, 0]
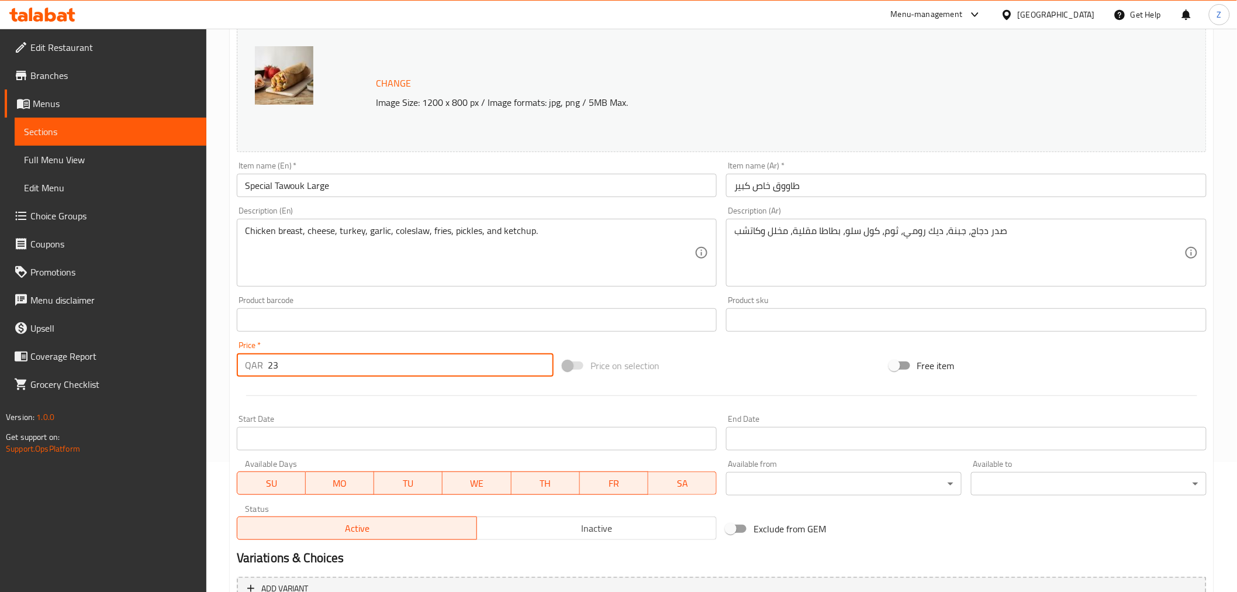
click at [335, 366] on input "23" at bounding box center [411, 364] width 286 height 23
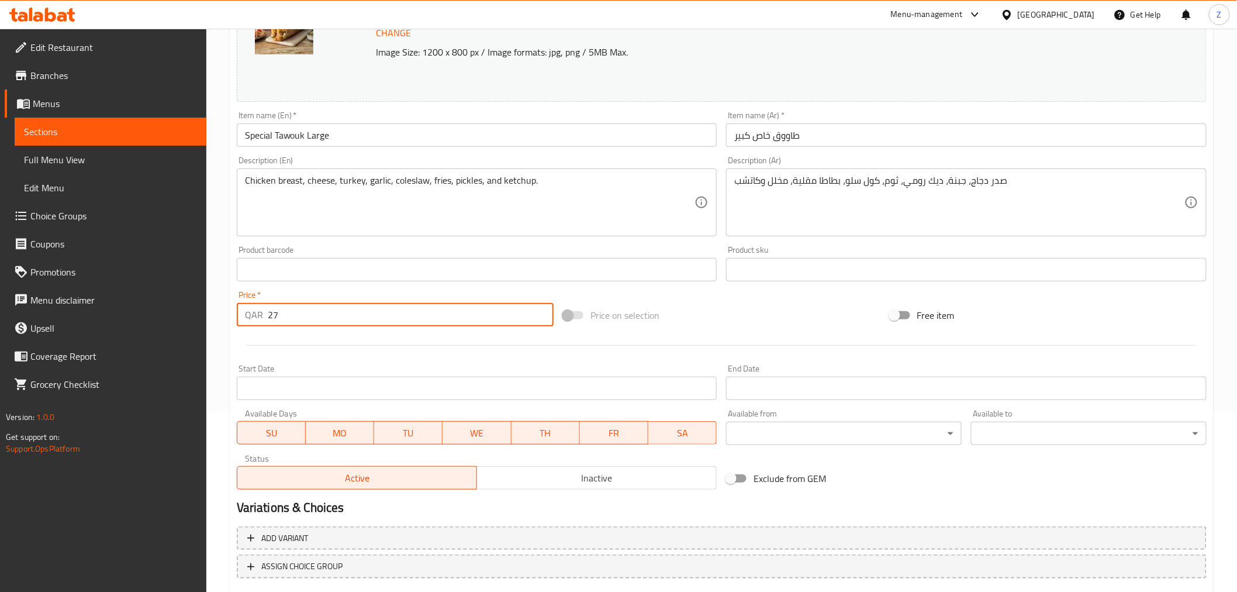
scroll to position [249, 0]
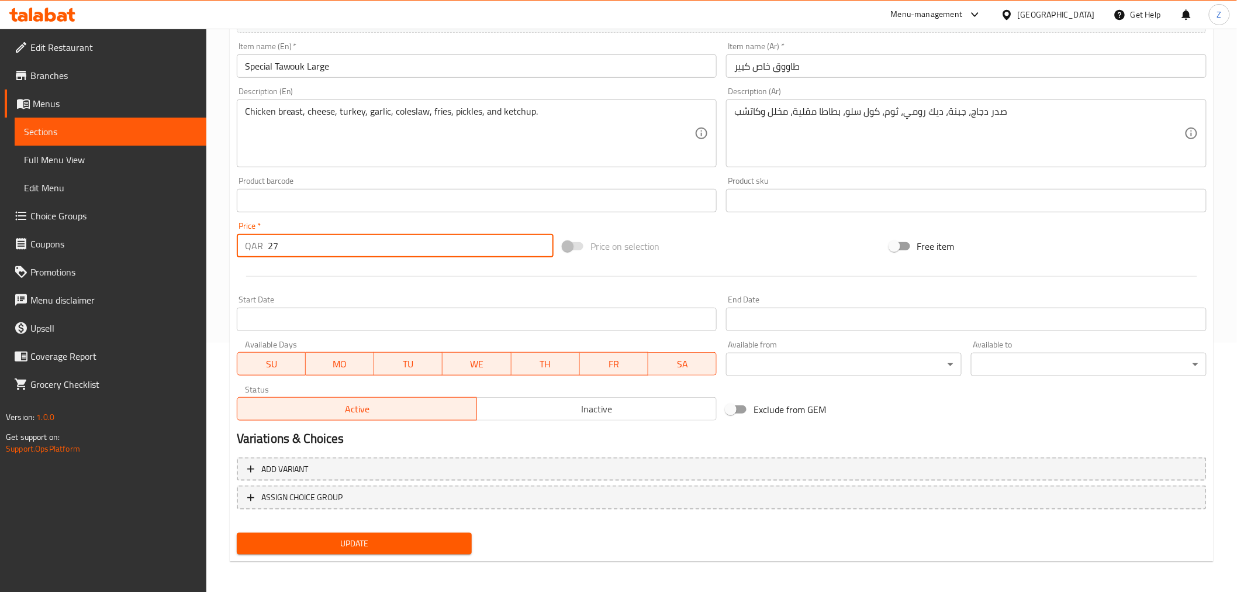
type input "27"
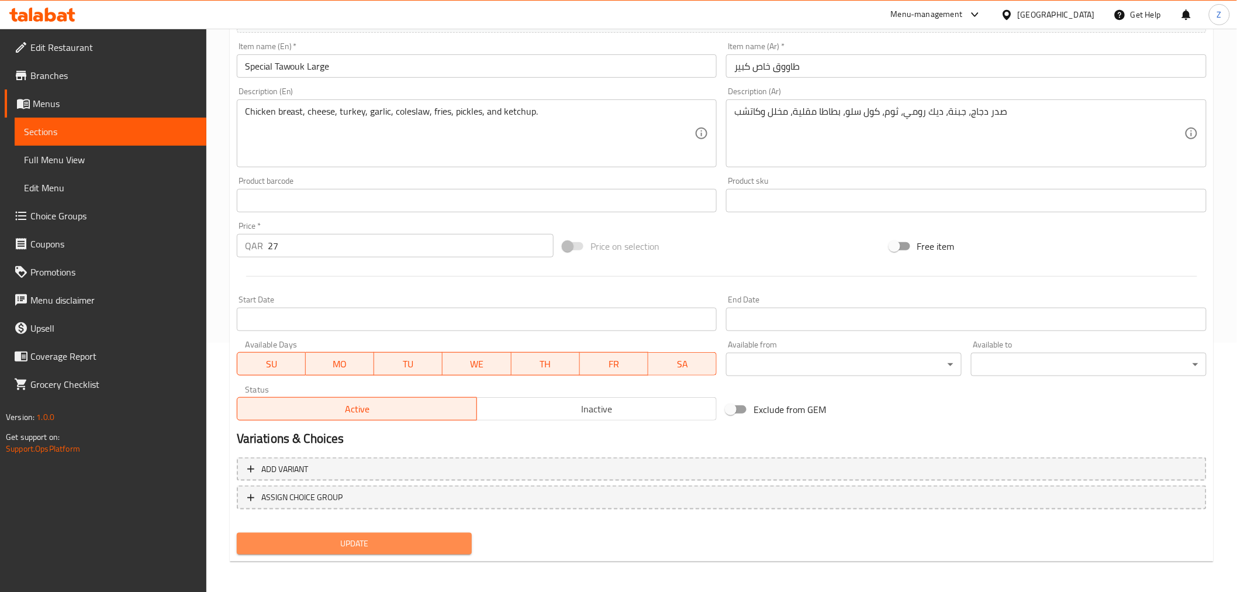
click at [390, 544] on span "Update" at bounding box center [354, 543] width 217 height 15
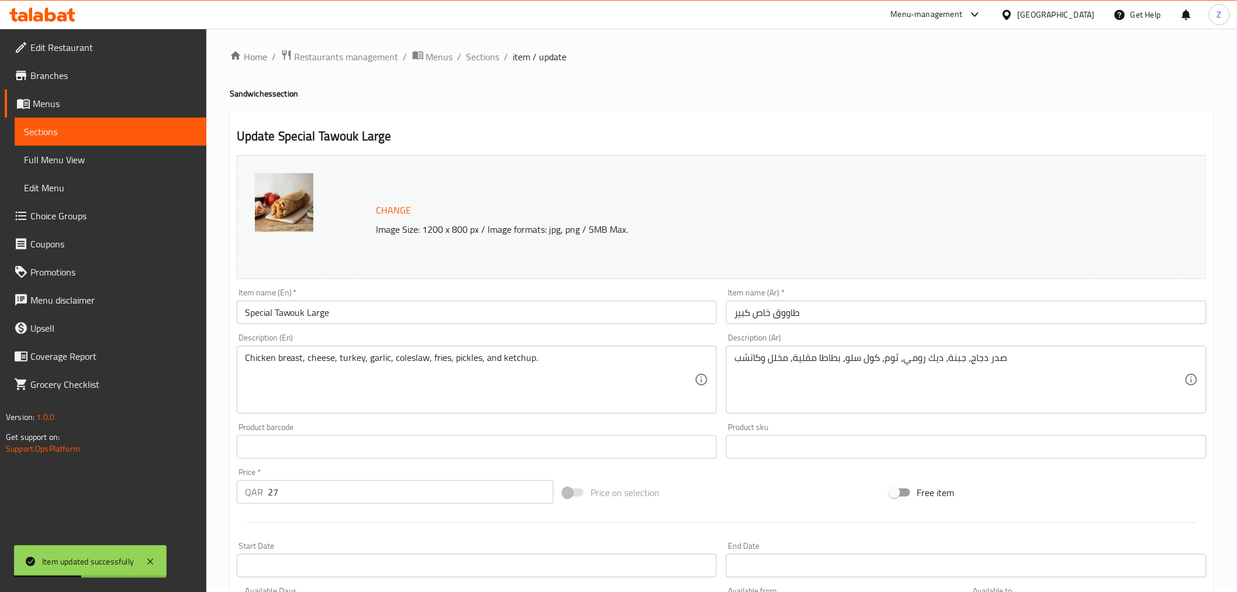
scroll to position [0, 0]
click at [487, 61] on span "Sections" at bounding box center [482, 60] width 33 height 14
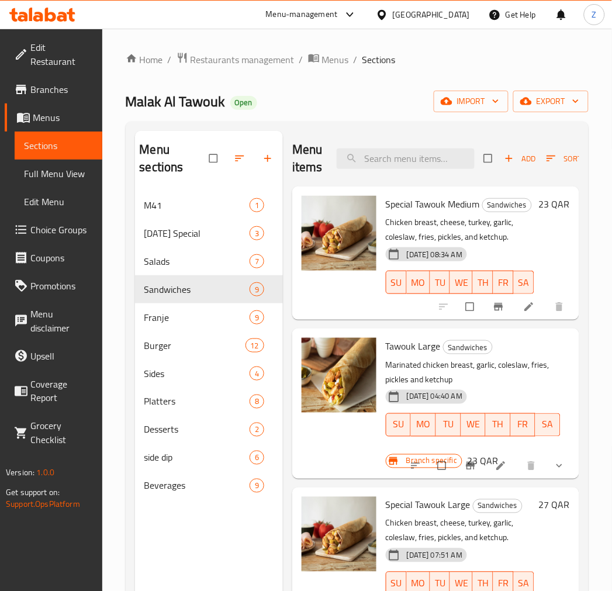
click at [402, 355] on span "Tawouk Large" at bounding box center [413, 346] width 55 height 18
copy h6 "Tawouk Large"
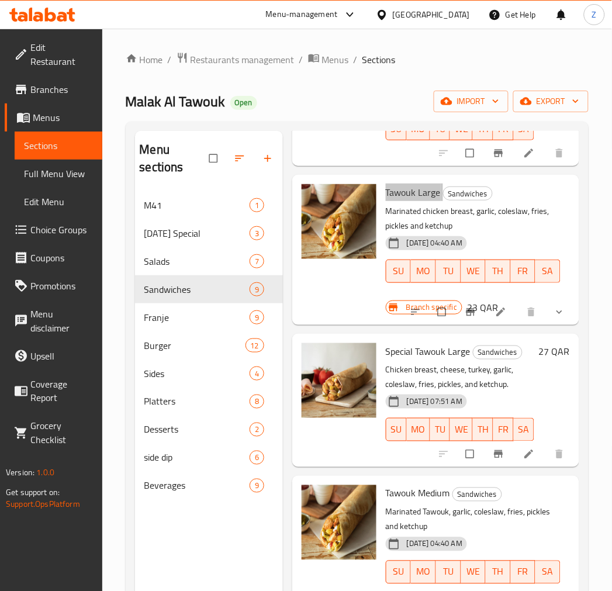
scroll to position [195, 0]
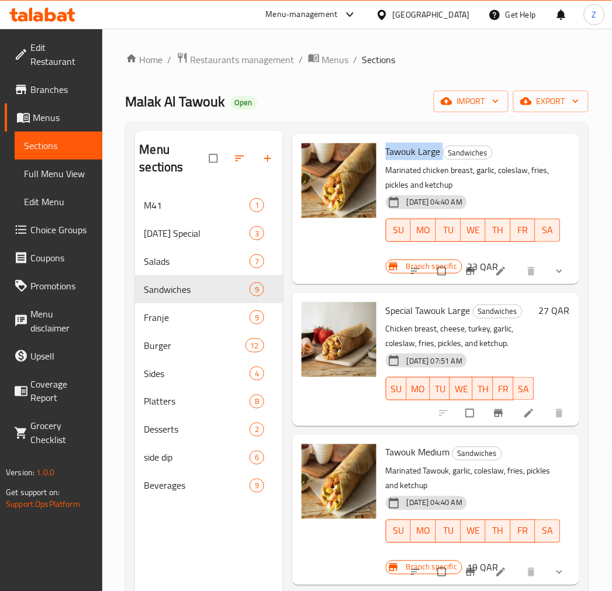
click at [437, 319] on span "Special Tawouk Large" at bounding box center [428, 311] width 85 height 18
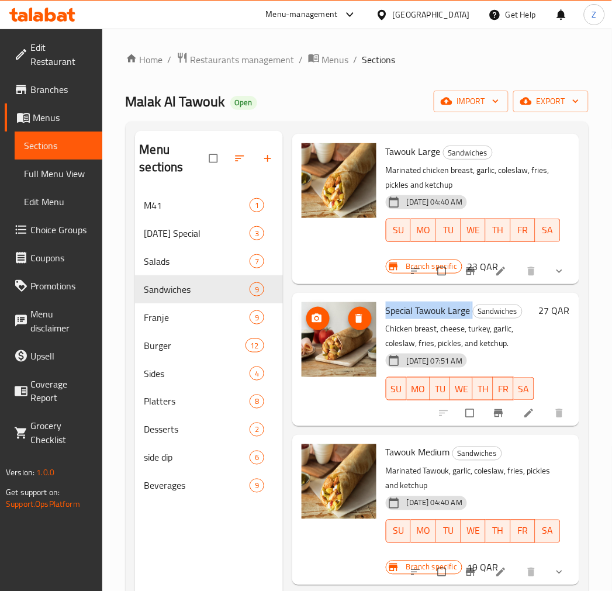
copy h6 "Special Tawouk Large"
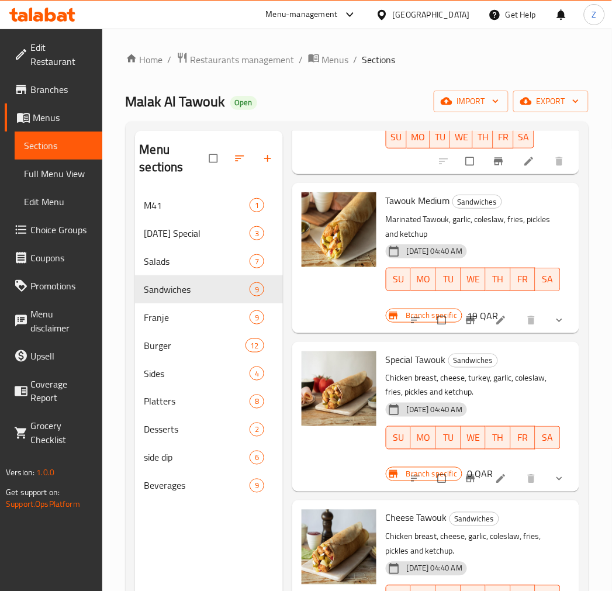
scroll to position [454, 0]
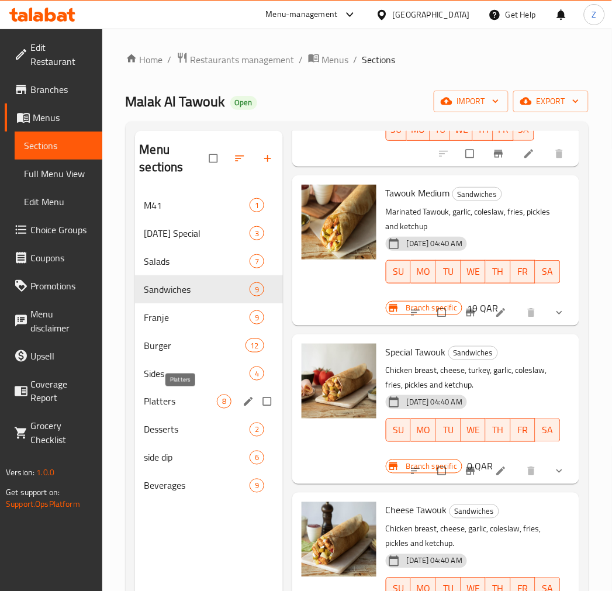
click at [193, 407] on span "Platters" at bounding box center [180, 402] width 72 height 14
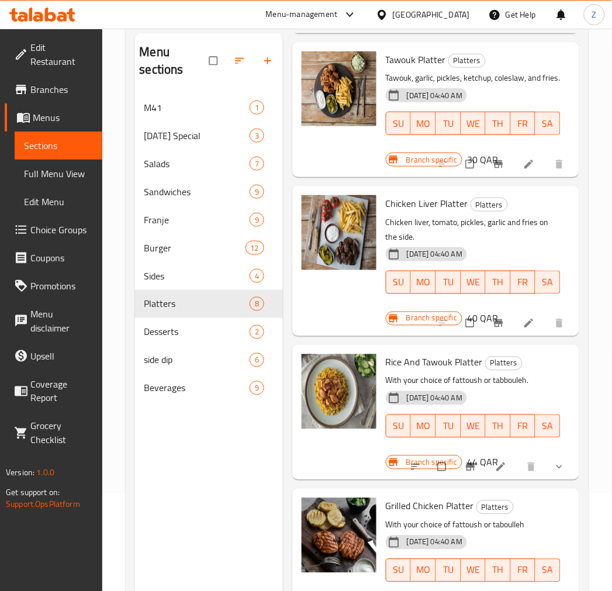
scroll to position [164, 0]
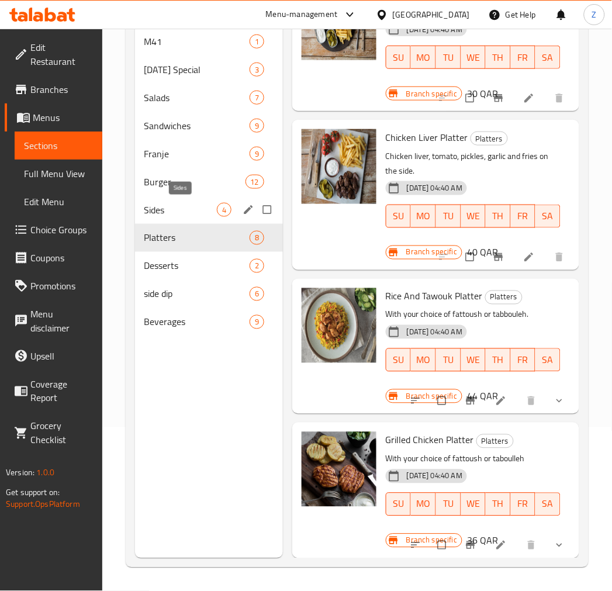
click at [178, 212] on span "Sides" at bounding box center [180, 210] width 72 height 14
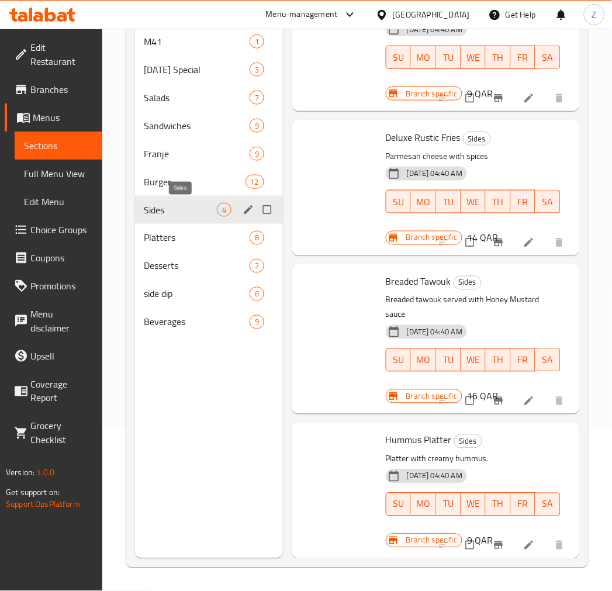
scroll to position [71, 0]
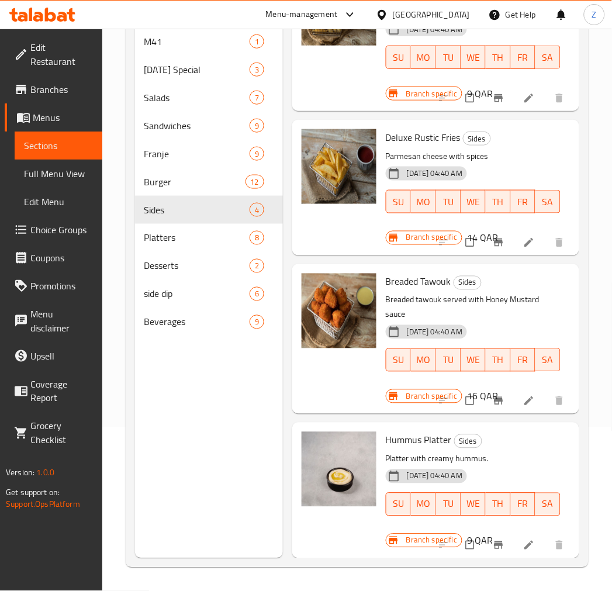
click at [413, 273] on span "Breaded Tawouk" at bounding box center [418, 282] width 65 height 18
drag, startPoint x: 413, startPoint y: 271, endPoint x: 421, endPoint y: 273, distance: 8.5
click at [413, 273] on span "Breaded Tawouk" at bounding box center [418, 282] width 65 height 18
copy h6 "Breaded Tawouk"
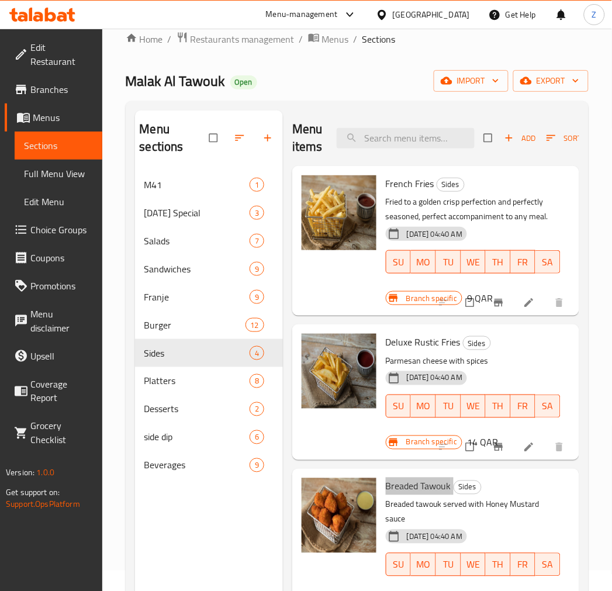
scroll to position [0, 0]
